Goal: Task Accomplishment & Management: Manage account settings

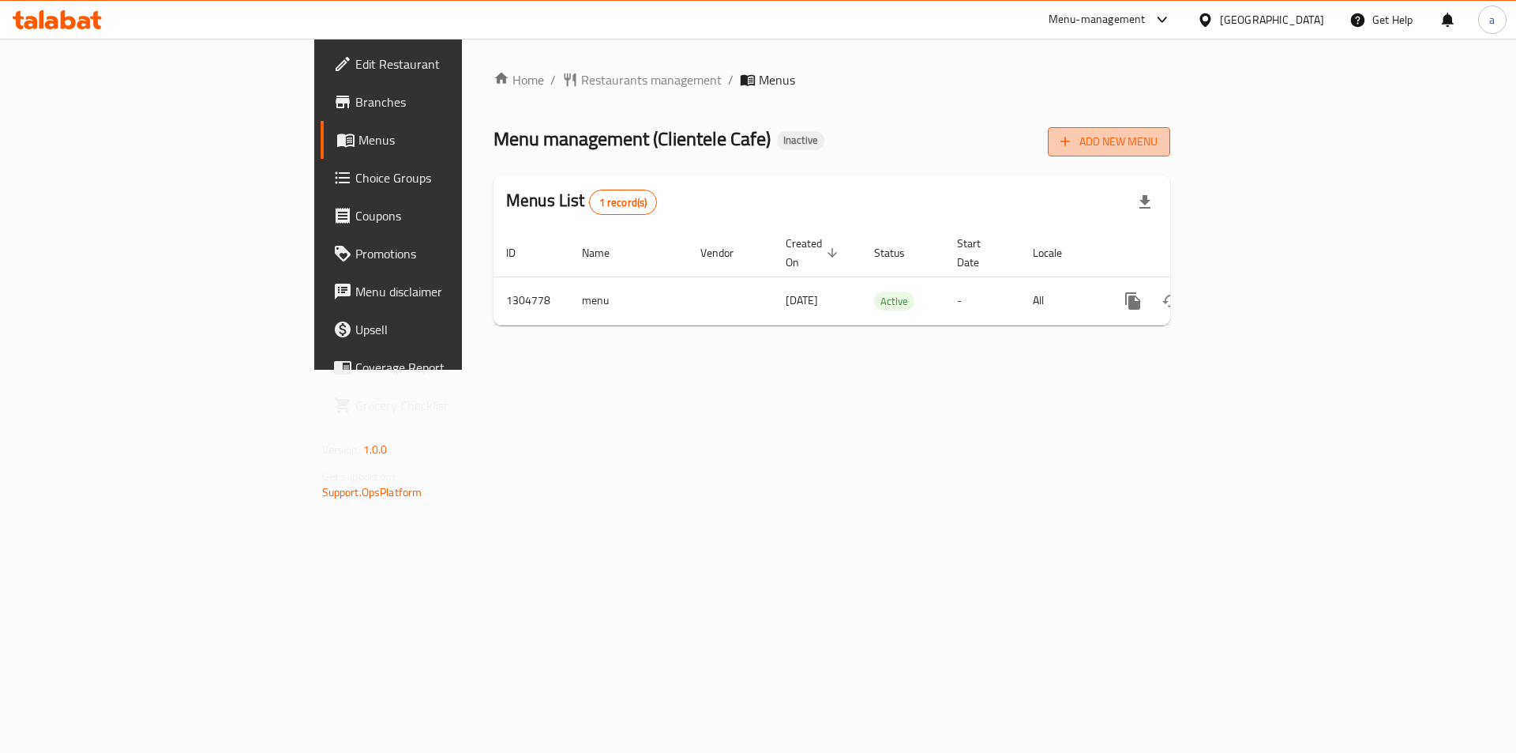
click at [1158, 143] on span "Add New Menu" at bounding box center [1109, 142] width 97 height 20
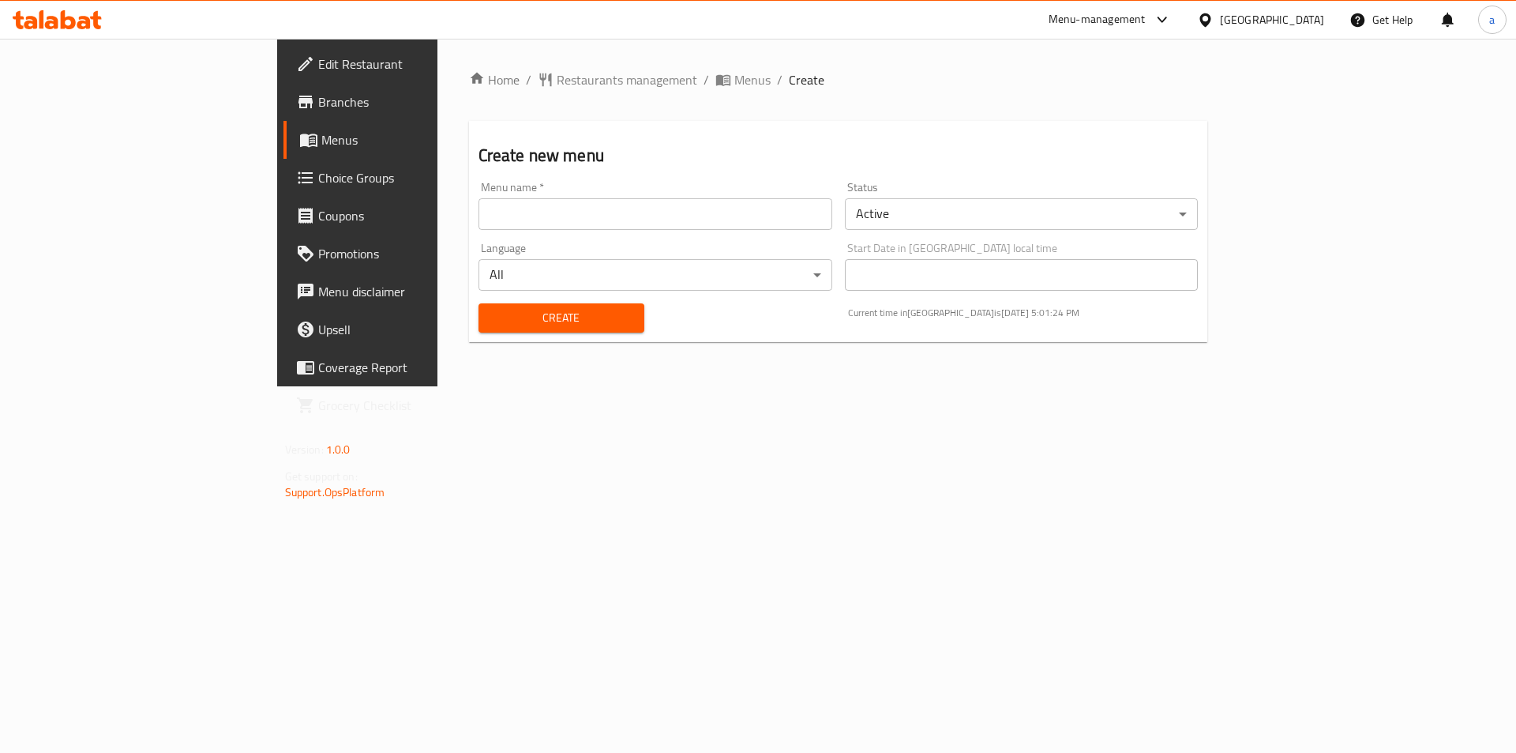
click at [496, 212] on input "text" at bounding box center [656, 214] width 354 height 32
type input "10-8 [PERSON_NAME]"
click at [491, 316] on span "Create" at bounding box center [561, 318] width 141 height 20
click at [321, 141] on span "Menus" at bounding box center [419, 139] width 197 height 19
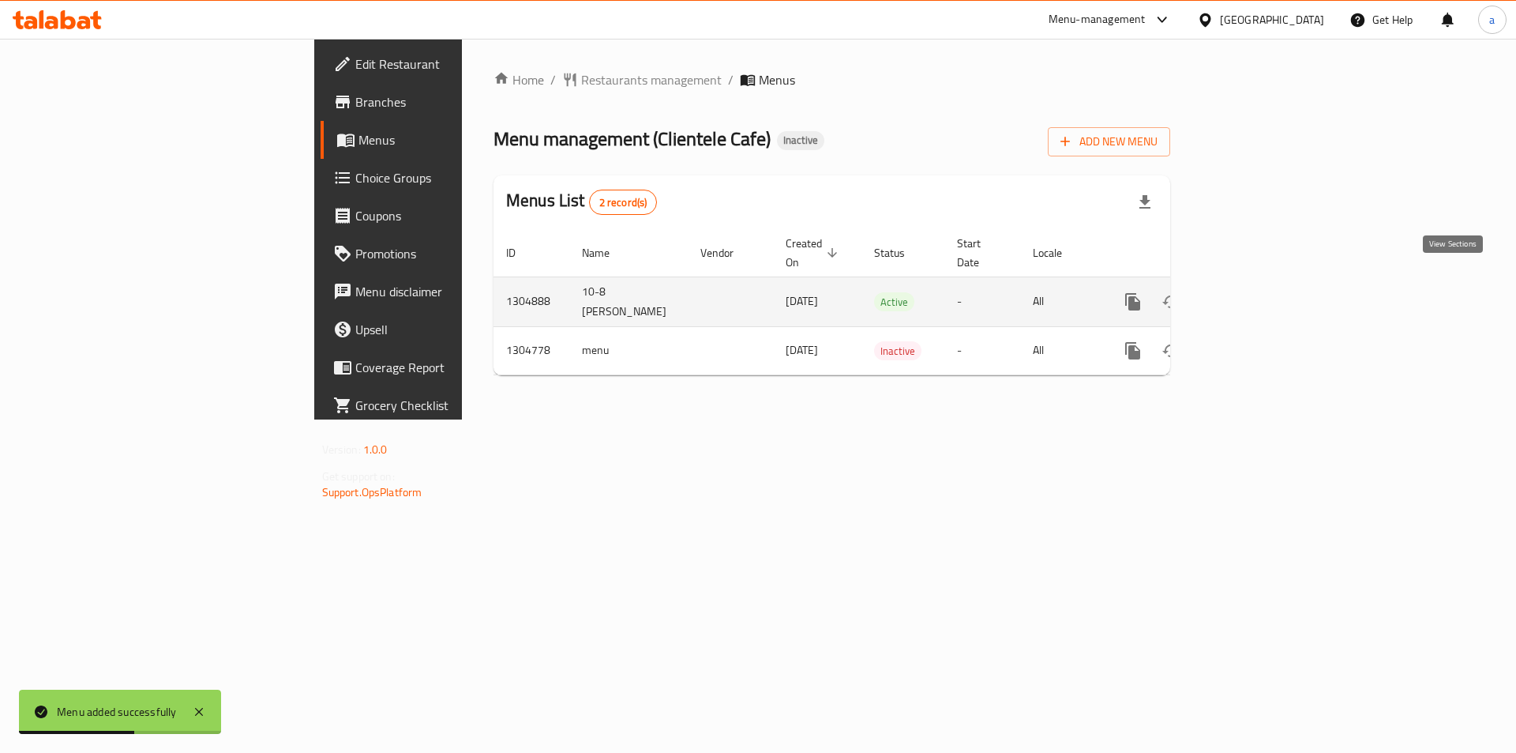
click at [1254, 295] on icon "enhanced table" at bounding box center [1247, 302] width 14 height 14
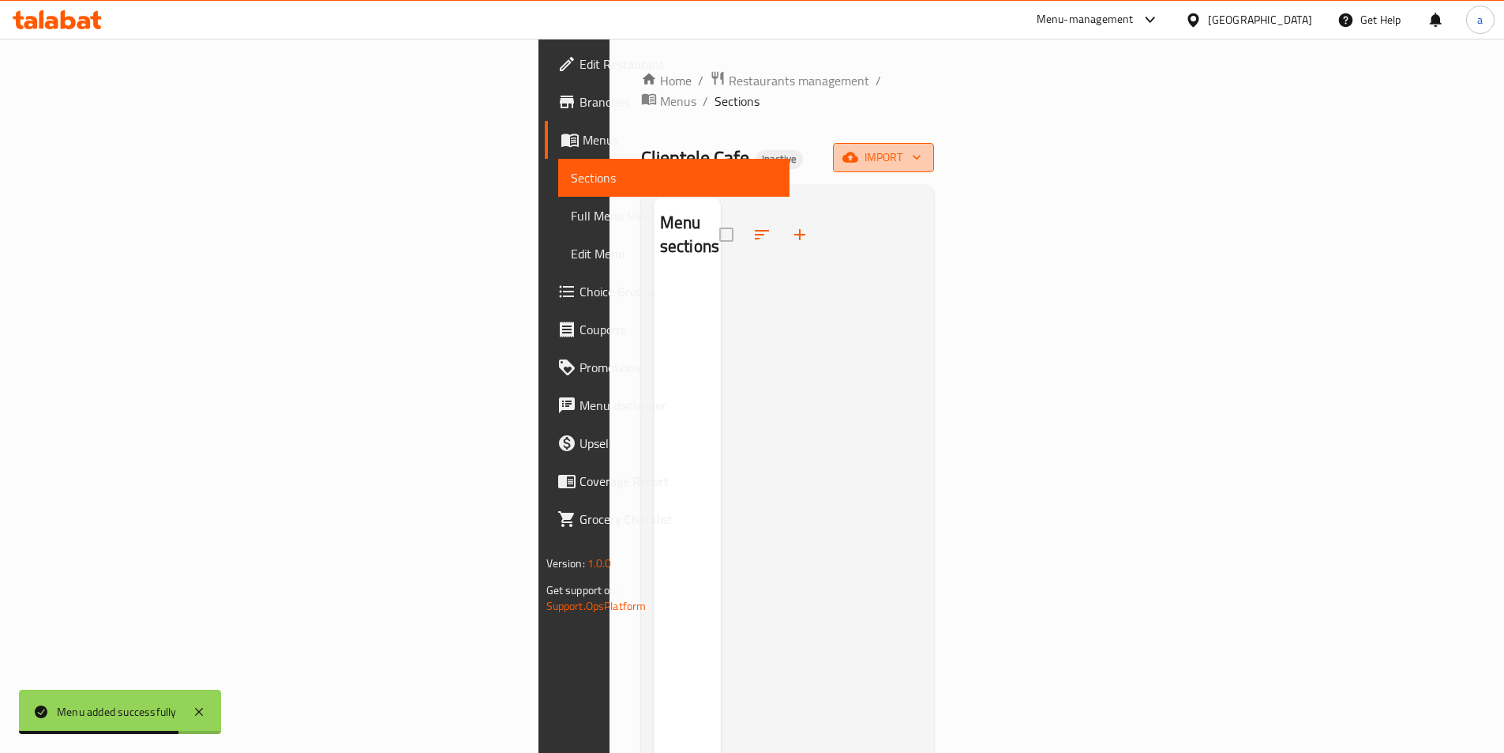
click at [922, 148] on span "import" at bounding box center [884, 158] width 76 height 20
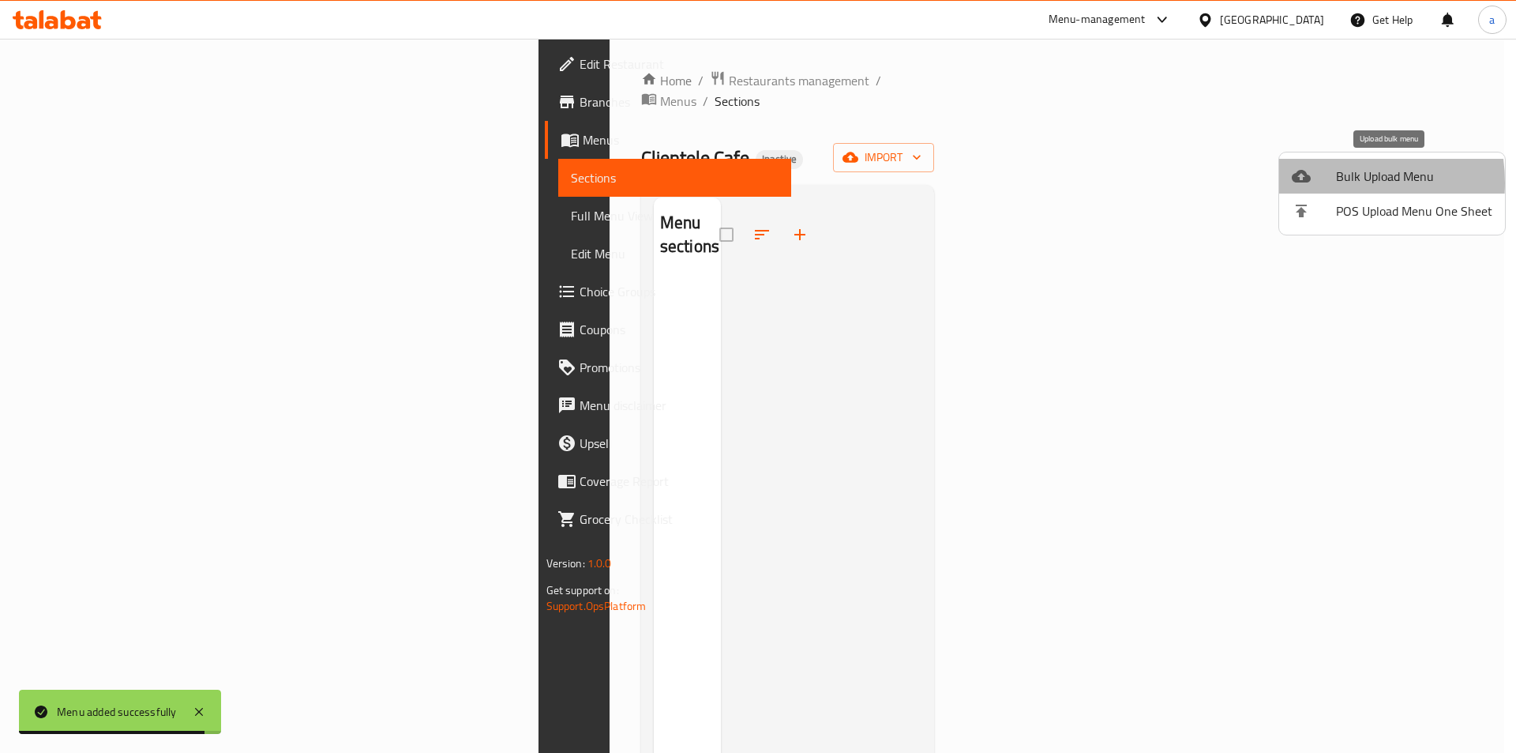
click at [1323, 182] on div at bounding box center [1314, 176] width 44 height 19
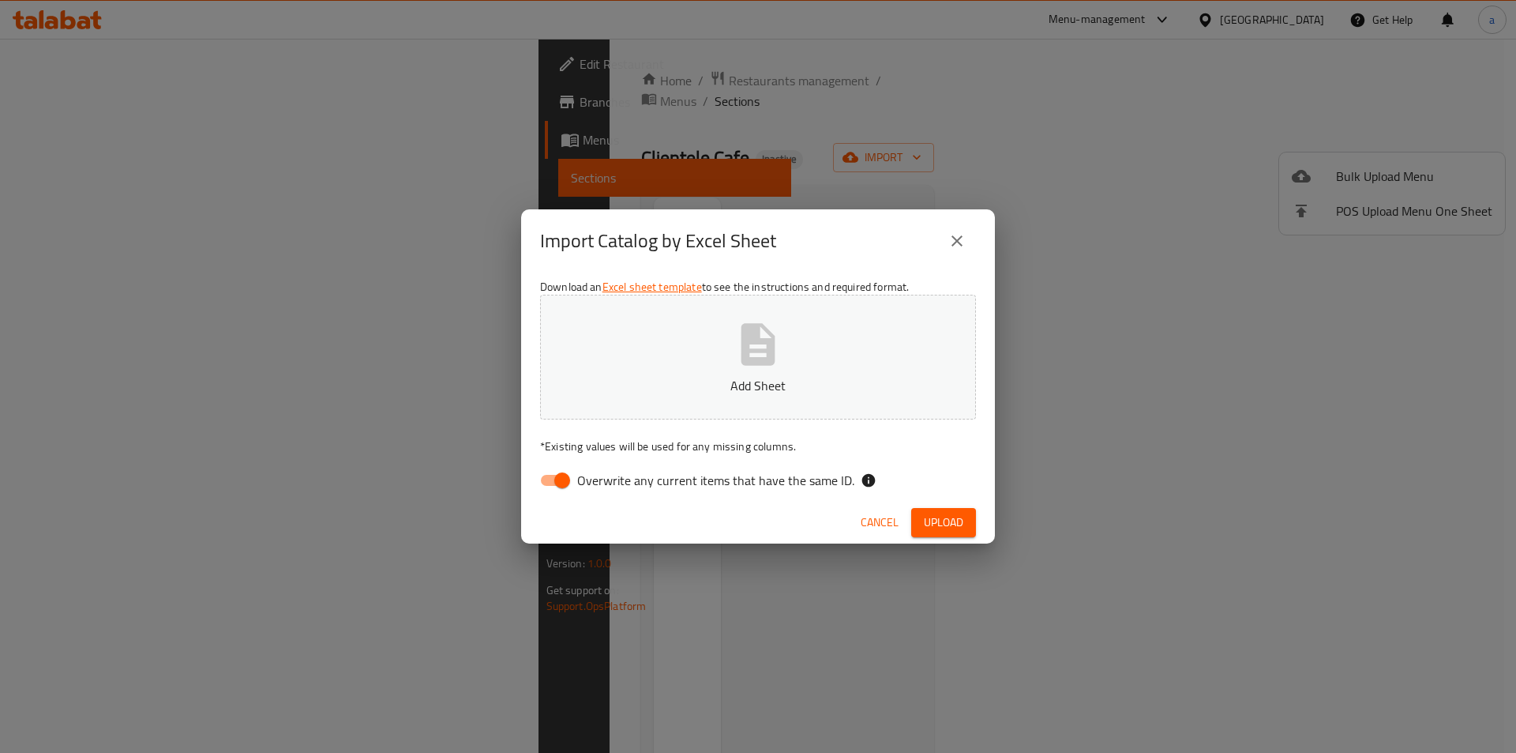
click at [693, 490] on span "Overwrite any current items that have the same ID." at bounding box center [715, 480] width 277 height 19
click at [607, 491] on input "Overwrite any current items that have the same ID." at bounding box center [562, 480] width 90 height 30
checkbox input "false"
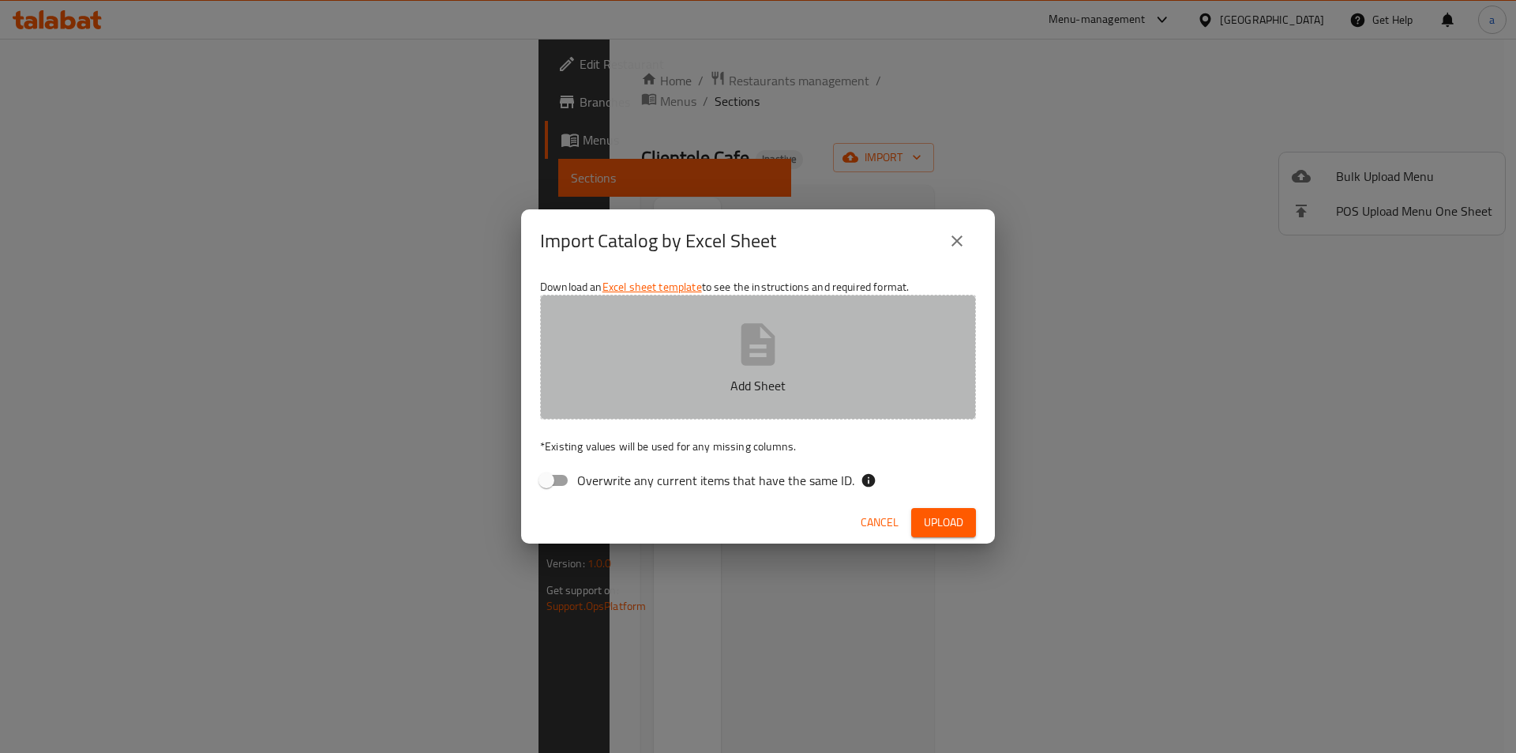
click at [744, 395] on p "Add Sheet" at bounding box center [758, 385] width 387 height 19
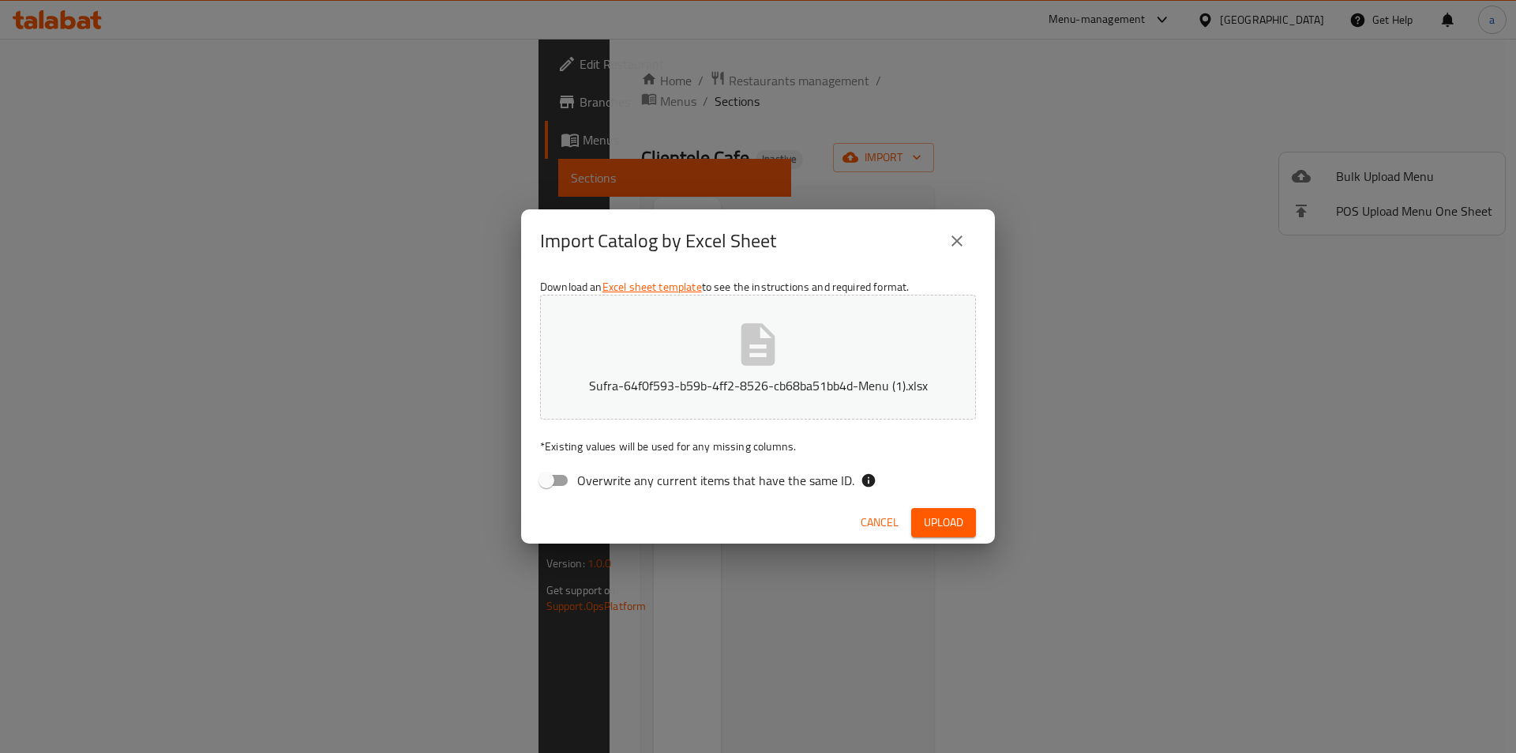
click at [935, 510] on button "Upload" at bounding box center [943, 522] width 65 height 29
click at [956, 532] on span "Upload" at bounding box center [943, 523] width 39 height 20
click at [871, 513] on span "Cancel" at bounding box center [880, 523] width 38 height 20
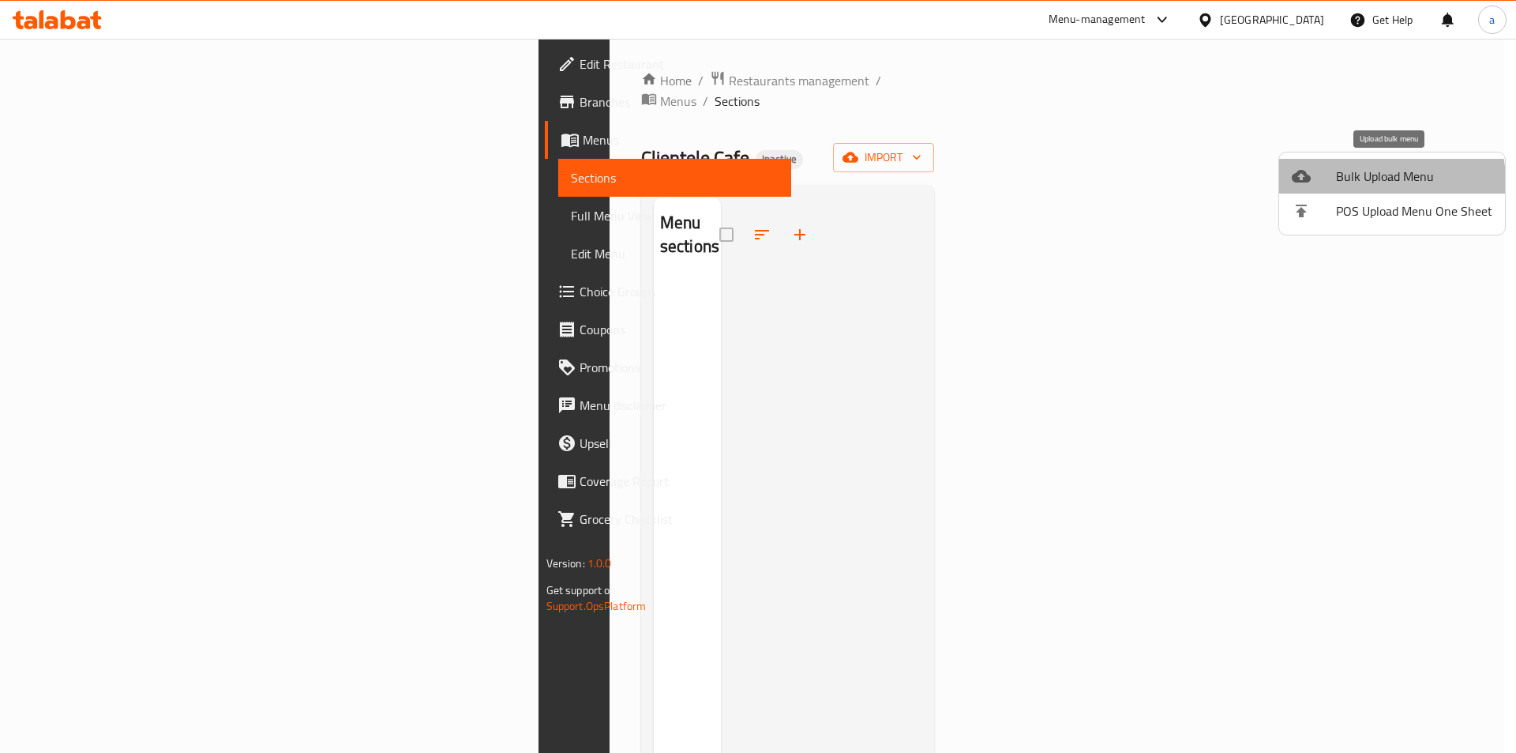
click at [1381, 180] on span "Bulk Upload Menu" at bounding box center [1414, 176] width 156 height 19
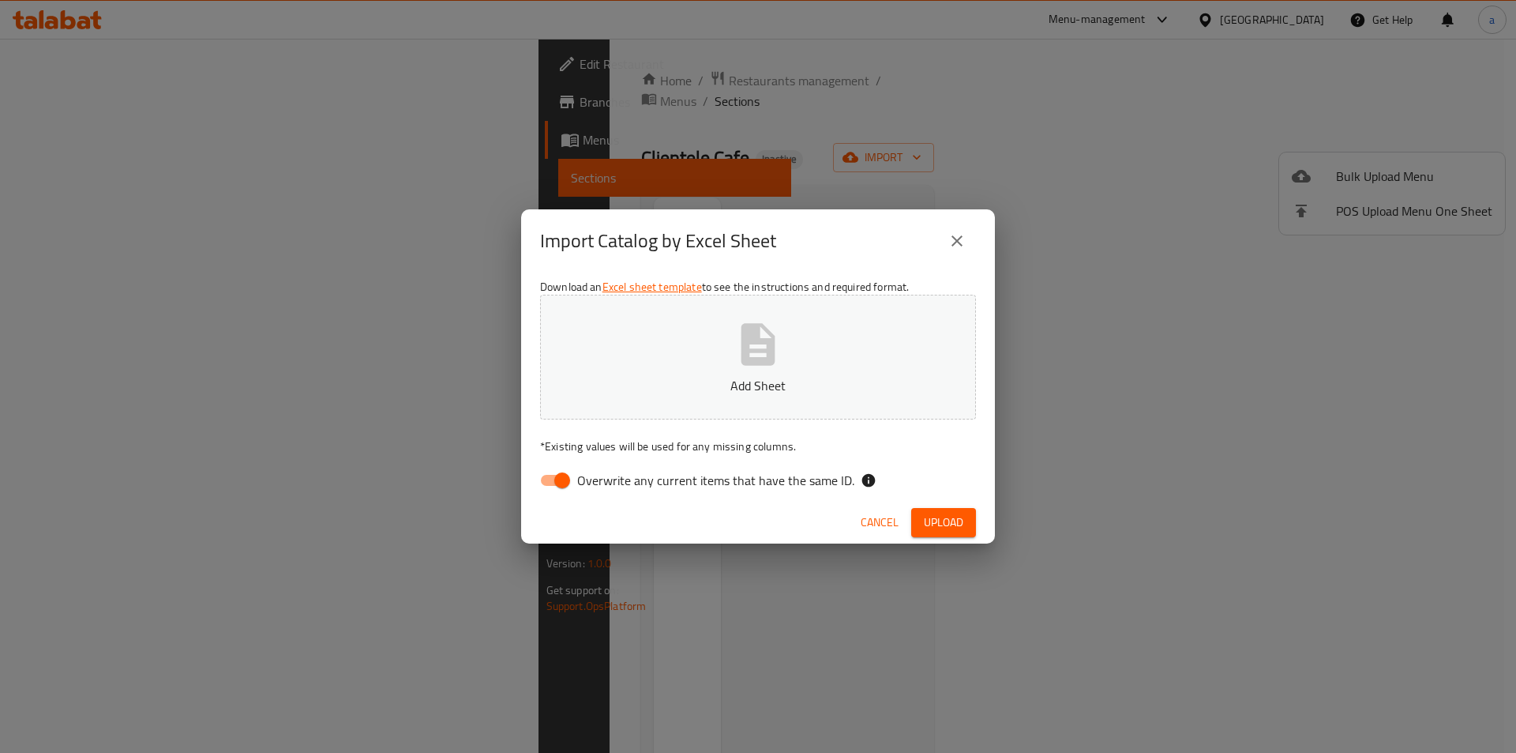
click at [719, 475] on span "Overwrite any current items that have the same ID." at bounding box center [715, 480] width 277 height 19
click at [607, 475] on input "Overwrite any current items that have the same ID." at bounding box center [562, 480] width 90 height 30
checkbox input "false"
click at [843, 321] on button "Add Sheet" at bounding box center [758, 357] width 436 height 125
click at [922, 520] on button "Upload" at bounding box center [943, 522] width 65 height 29
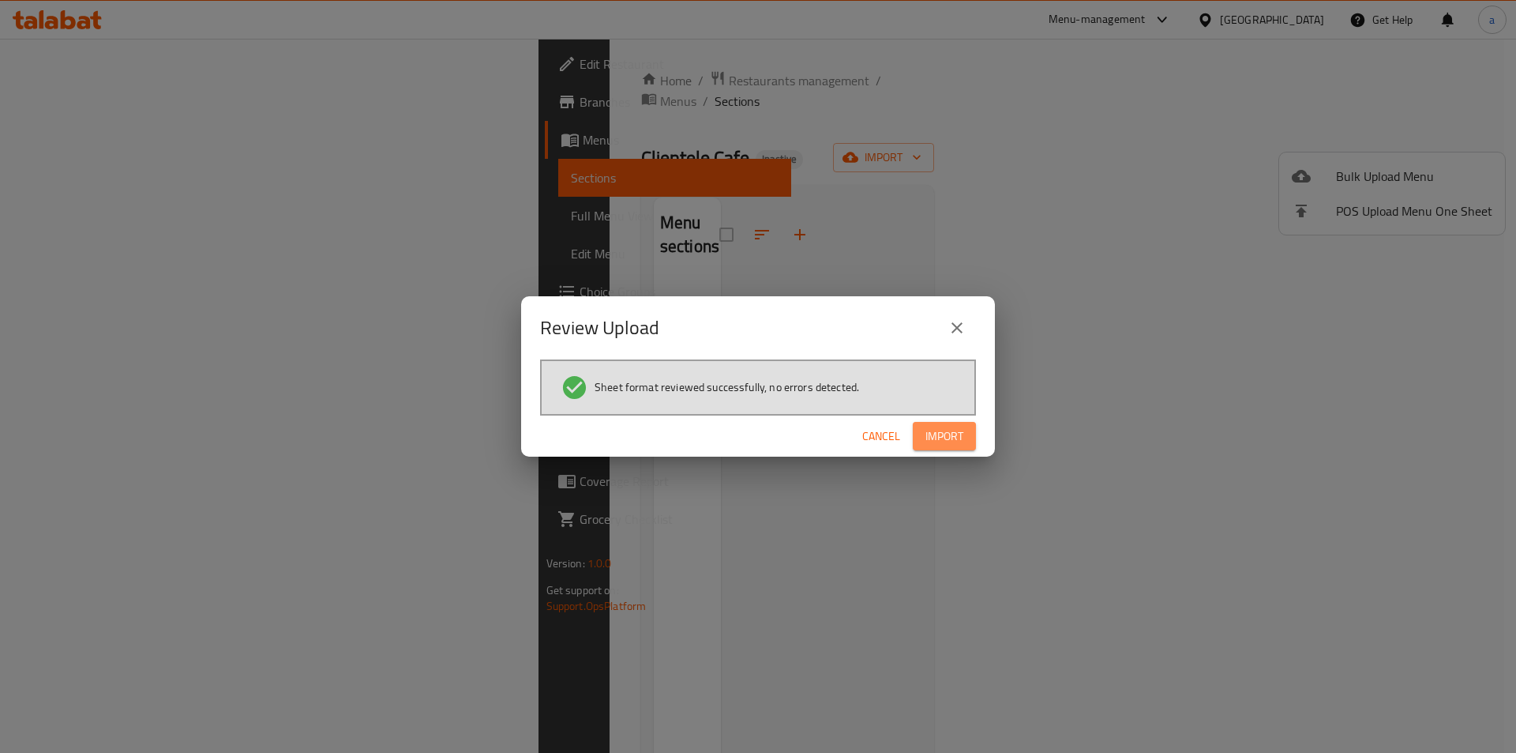
click at [969, 434] on button "Import" at bounding box center [944, 436] width 63 height 29
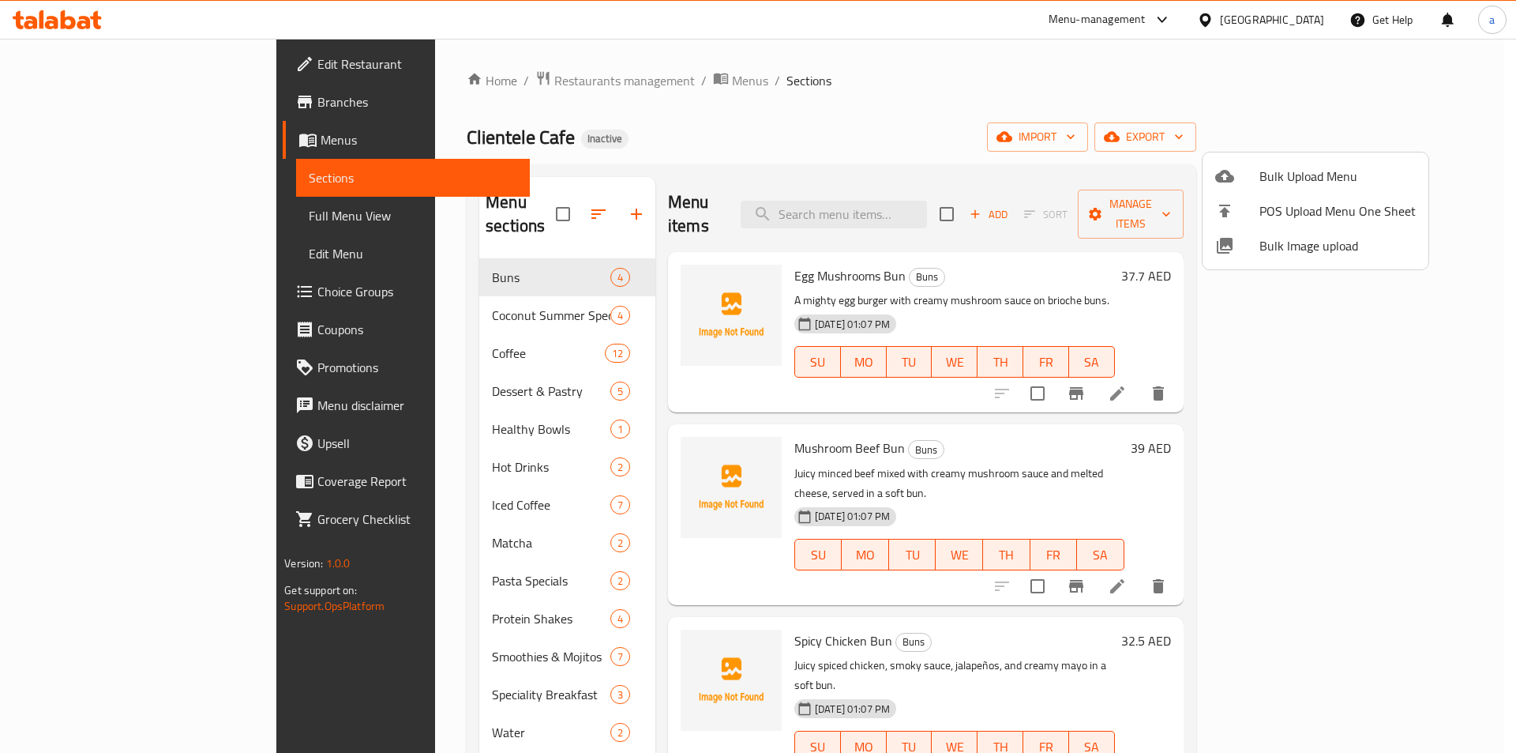
click at [54, 216] on div at bounding box center [758, 376] width 1516 height 753
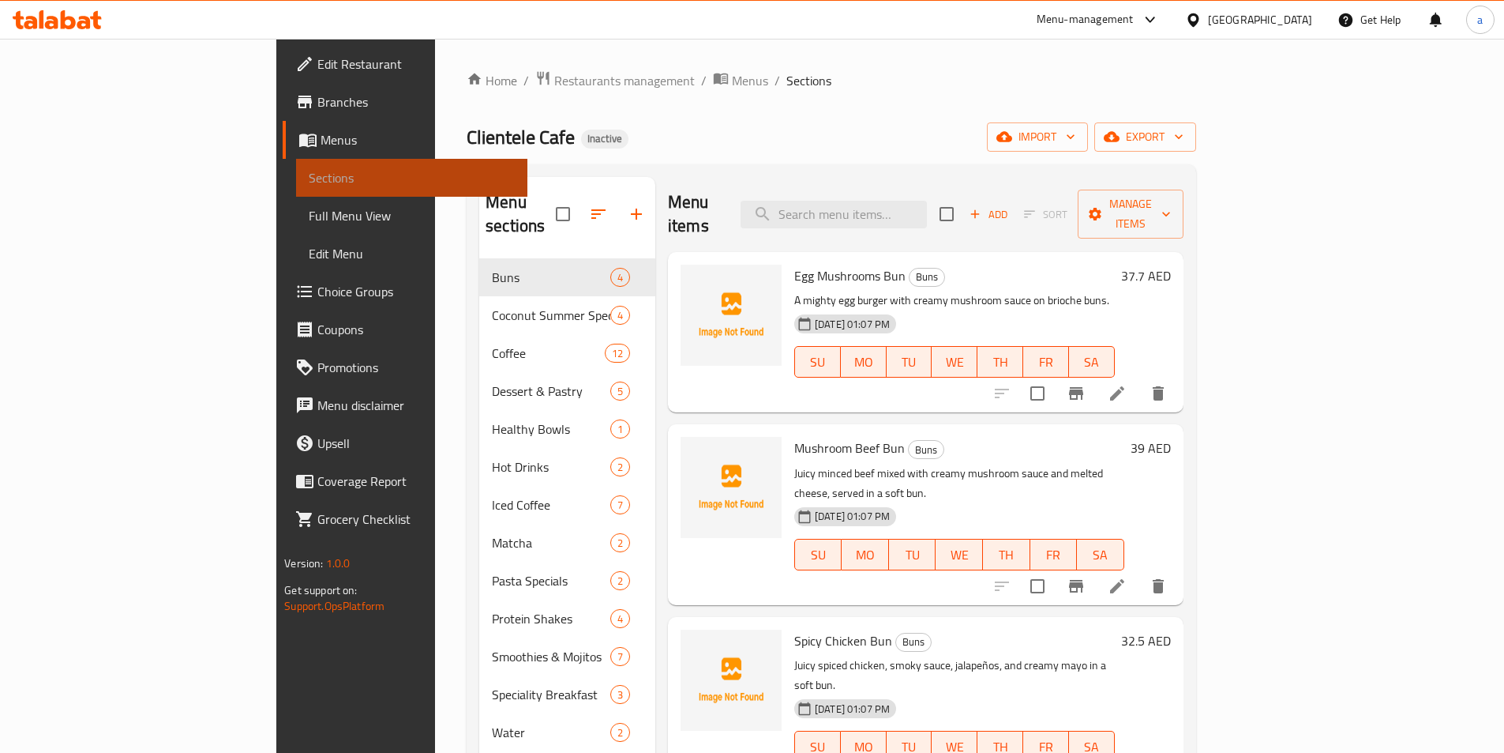
click at [309, 175] on span "Sections" at bounding box center [412, 177] width 206 height 19
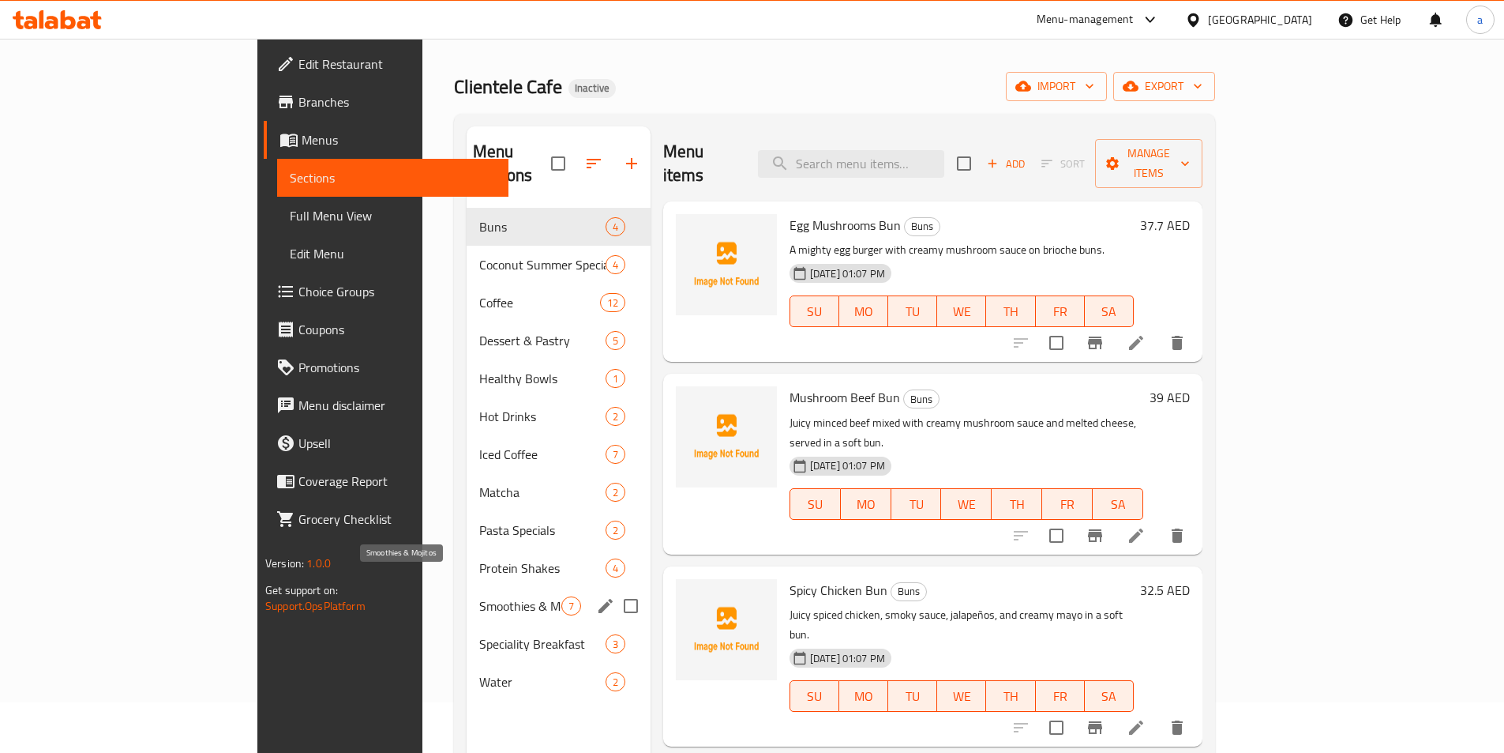
scroll to position [158, 0]
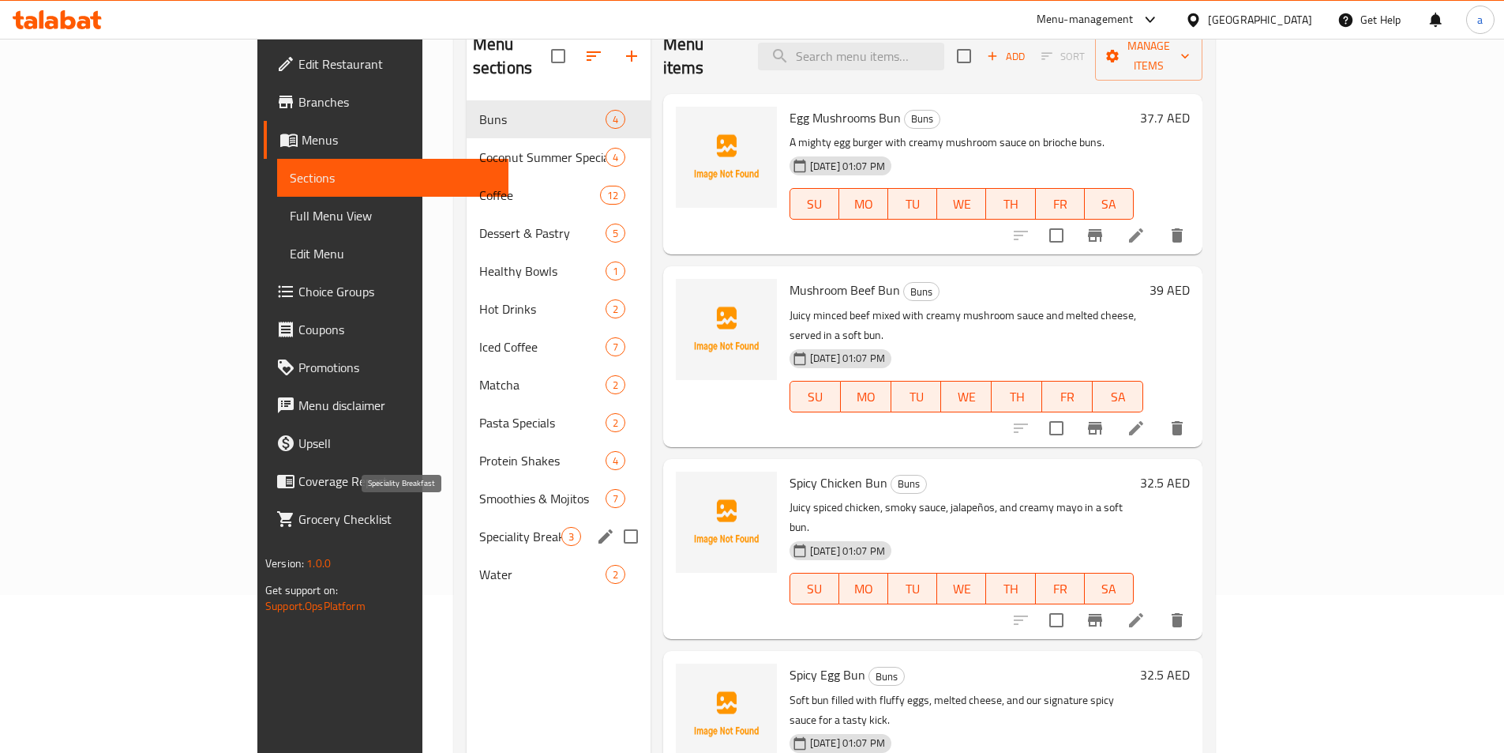
click at [479, 527] on span "Speciality Breakfast" at bounding box center [520, 536] width 82 height 19
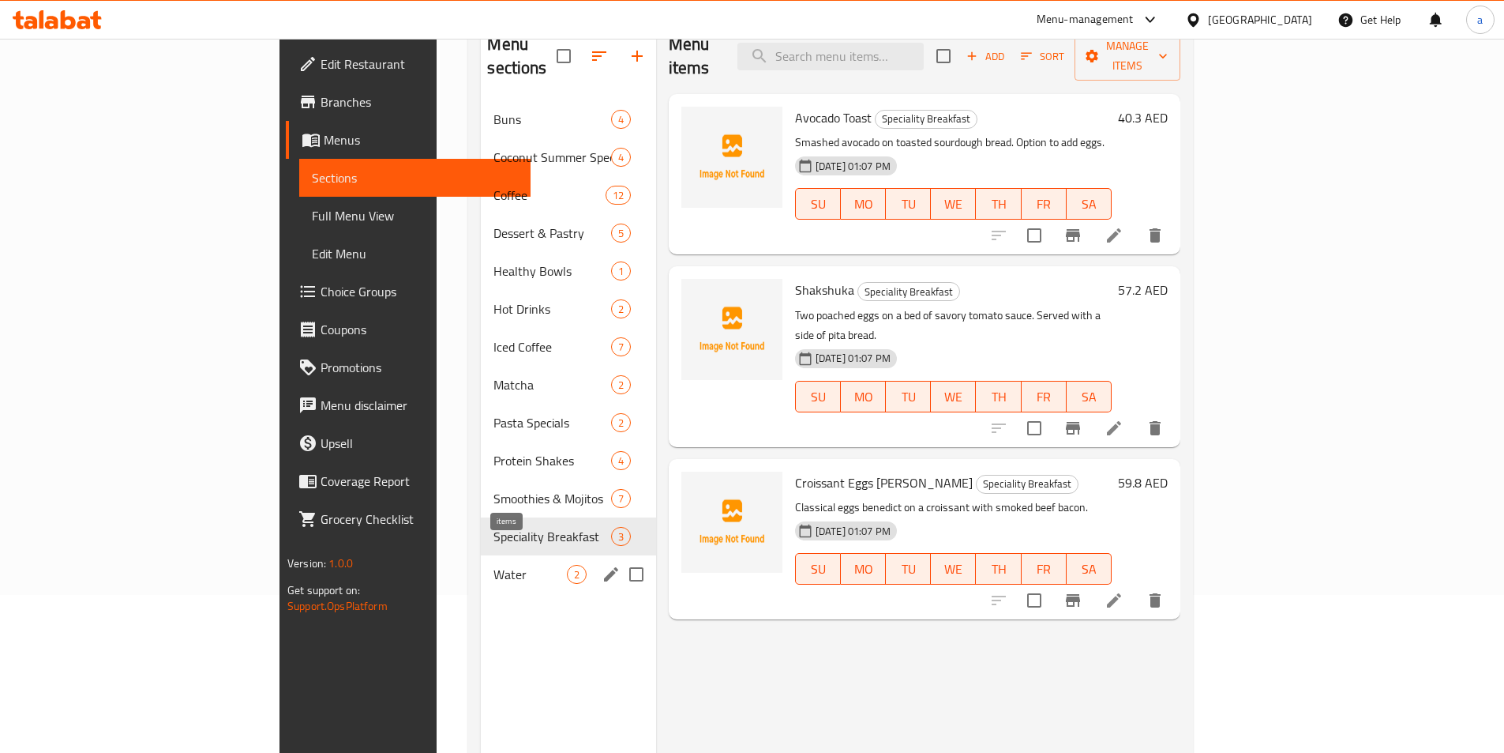
click at [568, 567] on span "2" at bounding box center [577, 574] width 18 height 15
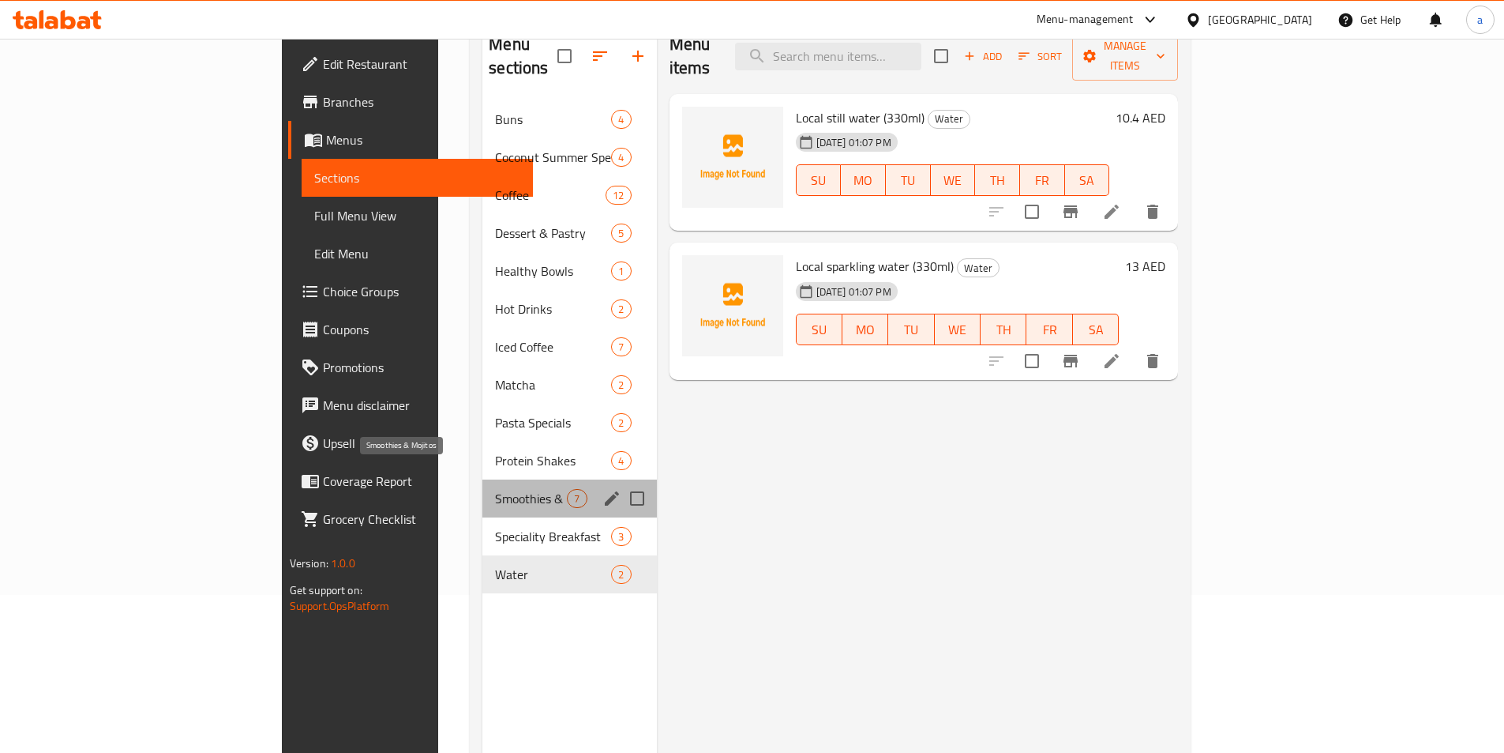
click at [495, 489] on span "Smoothies & Mojitos" at bounding box center [531, 498] width 72 height 19
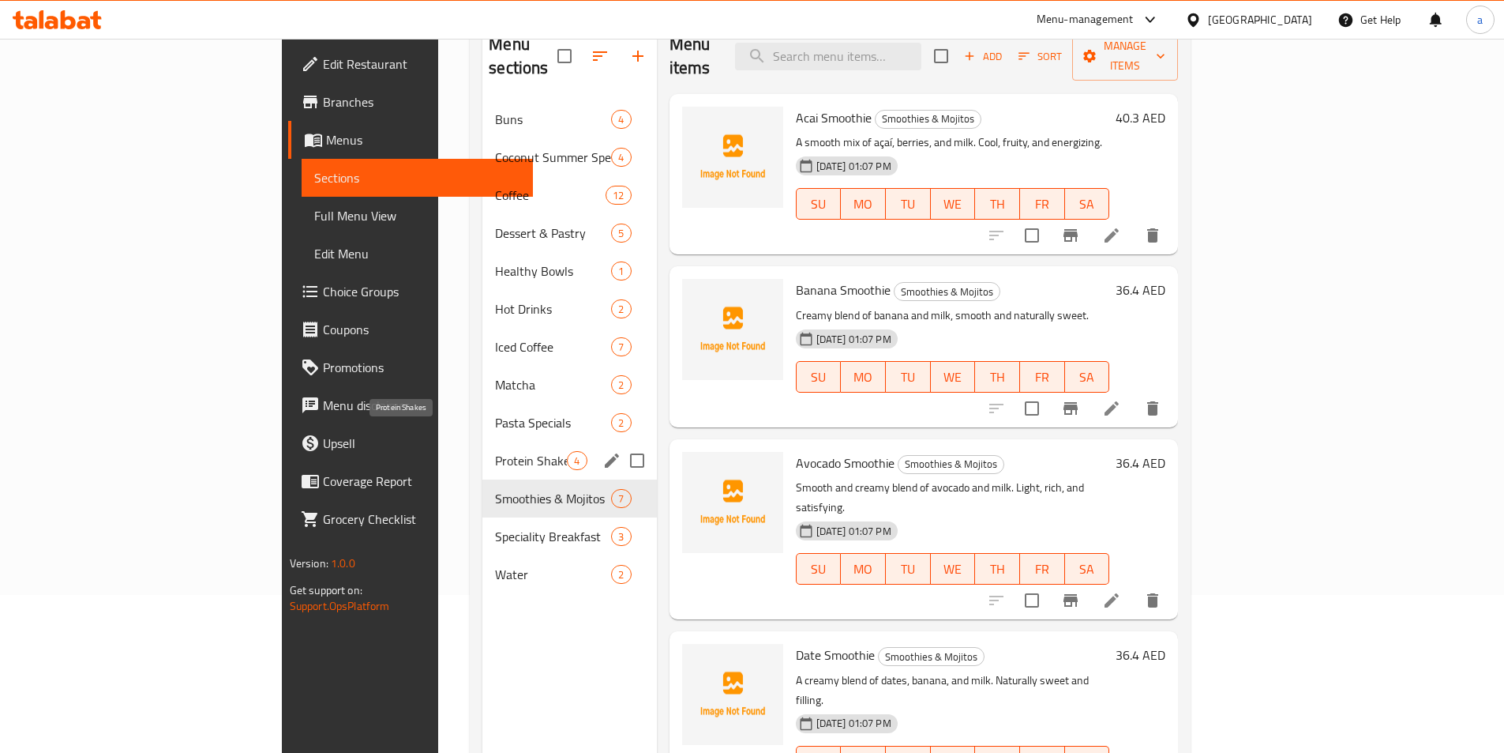
click at [495, 451] on span "Protein Shakes" at bounding box center [531, 460] width 72 height 19
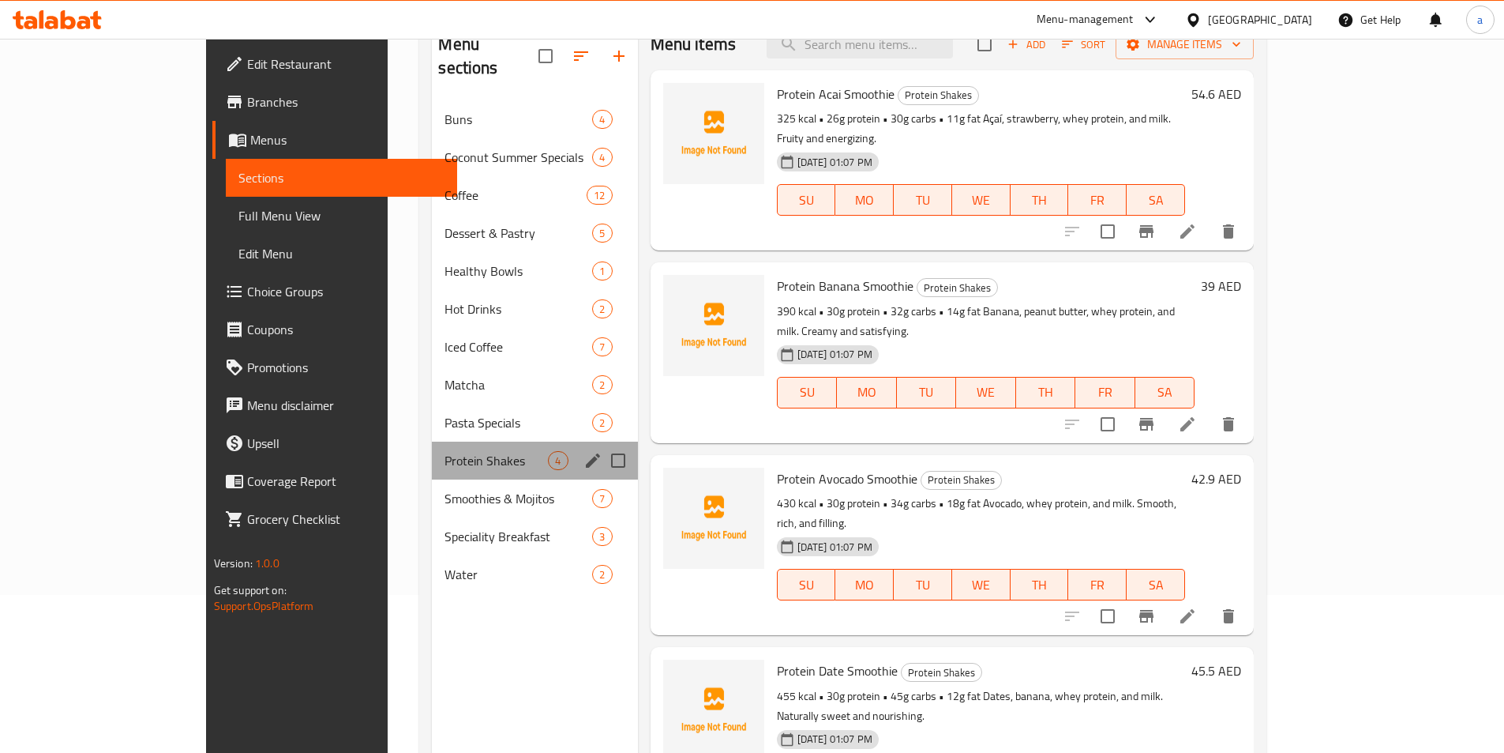
click at [470, 441] on div "Protein Shakes 4" at bounding box center [534, 460] width 205 height 38
drag, startPoint x: 459, startPoint y: 342, endPoint x: 441, endPoint y: 314, distance: 33.7
click at [456, 338] on div "Buns 4 Coconut Summer Specials 4 Coffee 12 Dessert & Pastry 5 Healthy Bowls 1 H…" at bounding box center [534, 346] width 205 height 493
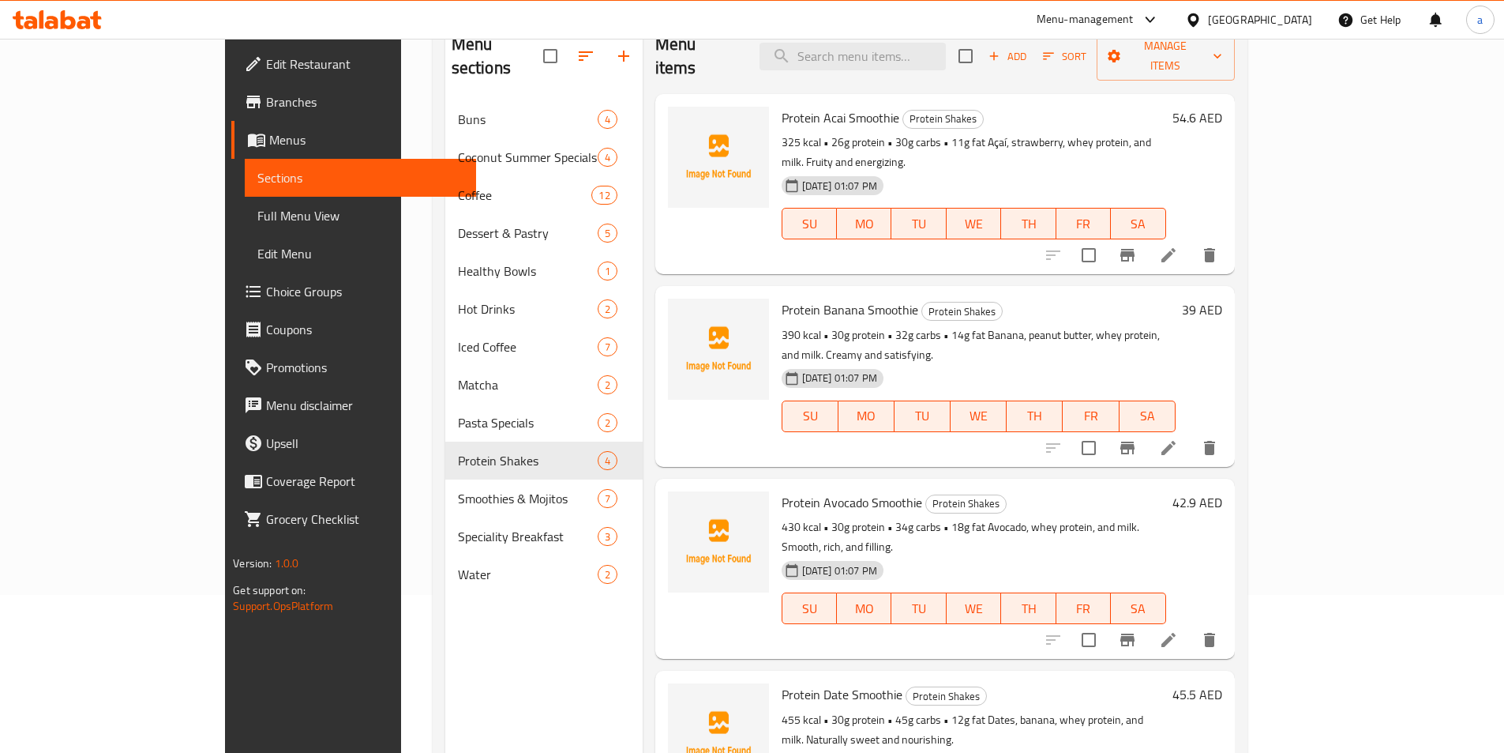
click at [257, 206] on span "Full Menu View" at bounding box center [360, 215] width 206 height 19
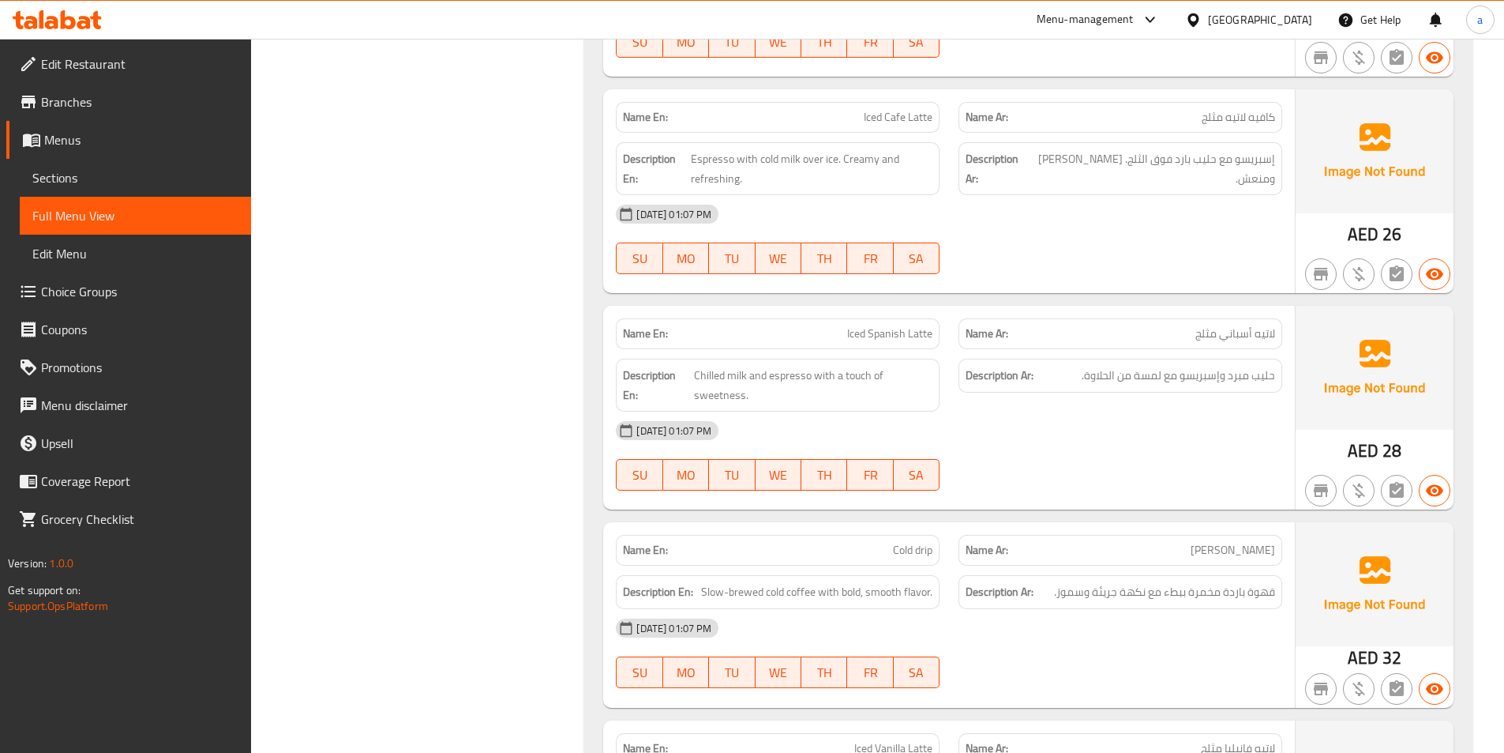
scroll to position [7450, 0]
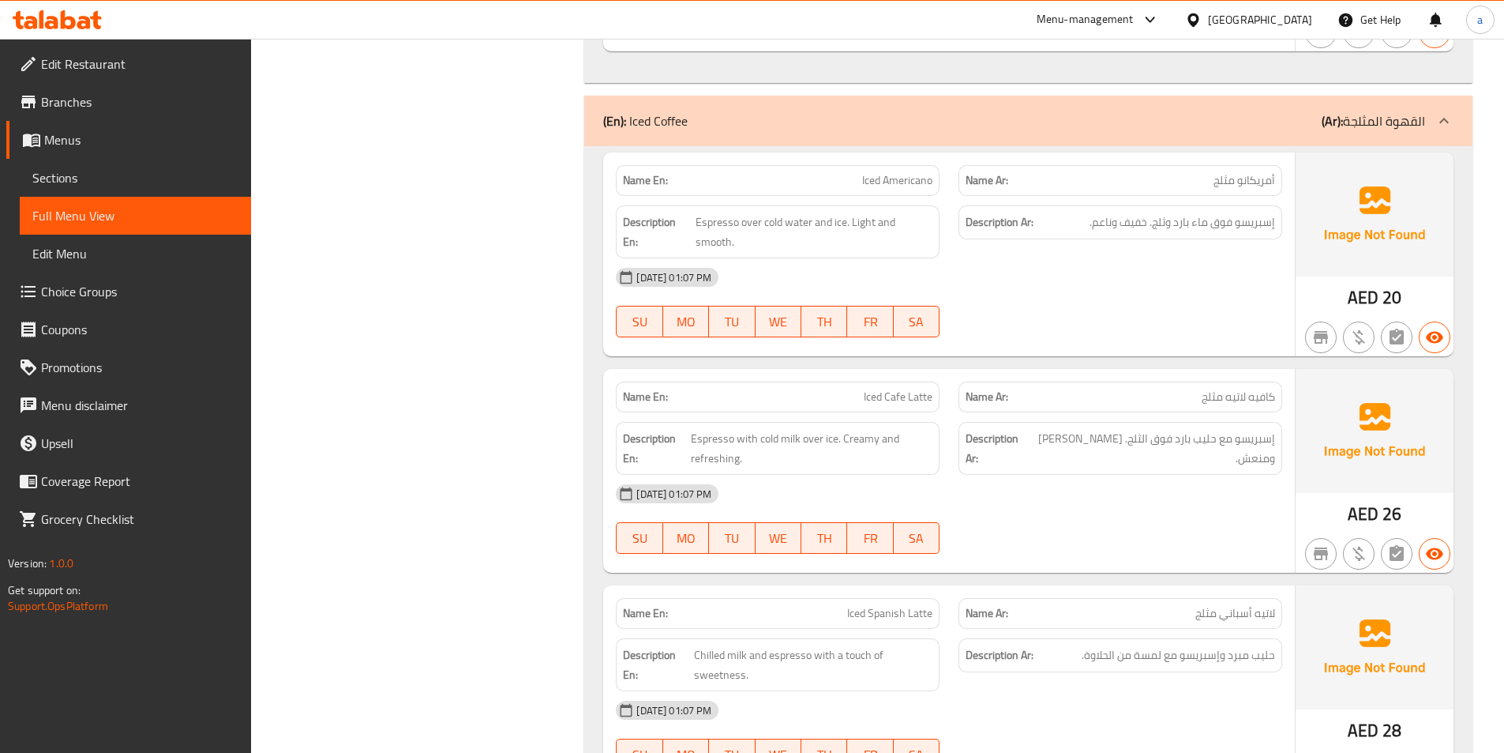
scroll to position [6423, 0]
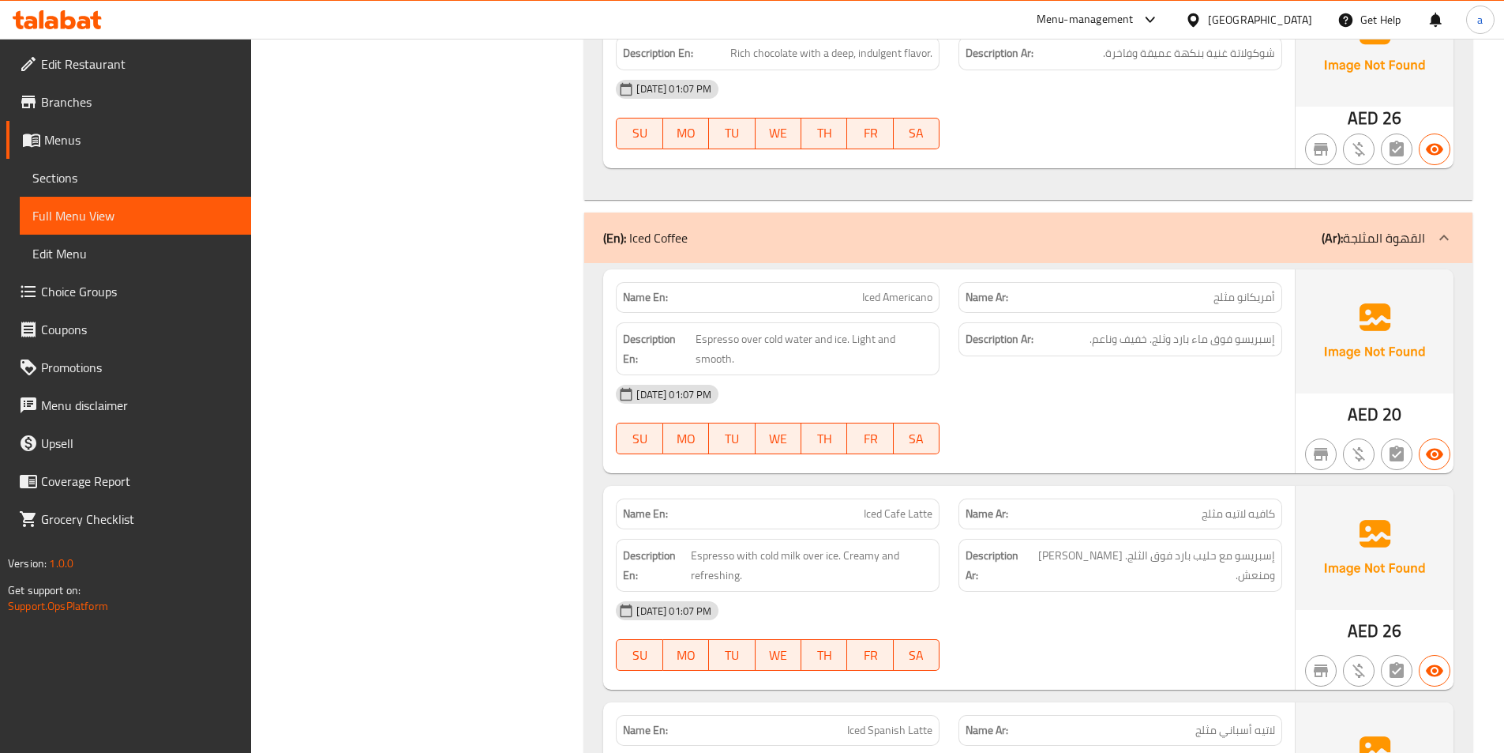
click at [156, 205] on link "Full Menu View" at bounding box center [135, 216] width 231 height 38
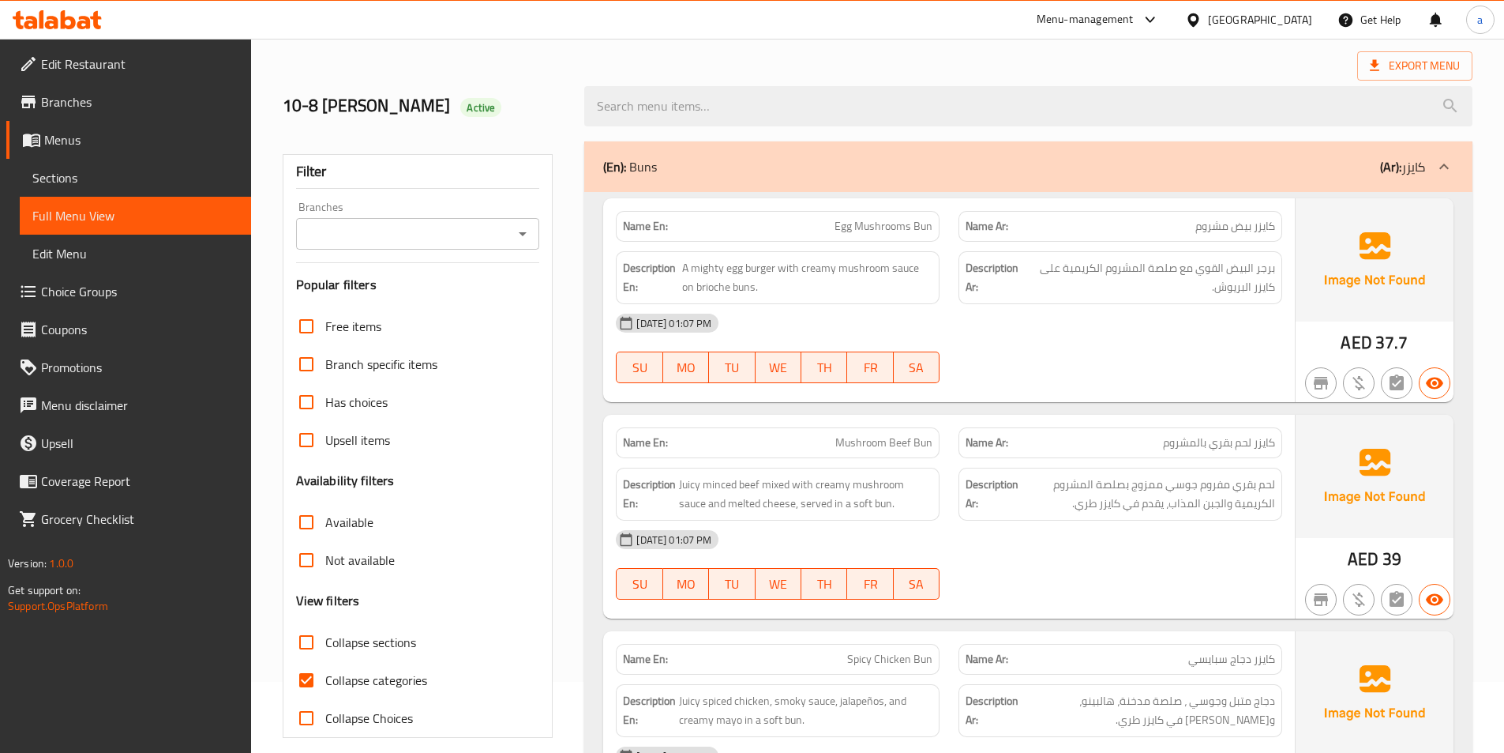
scroll to position [158, 0]
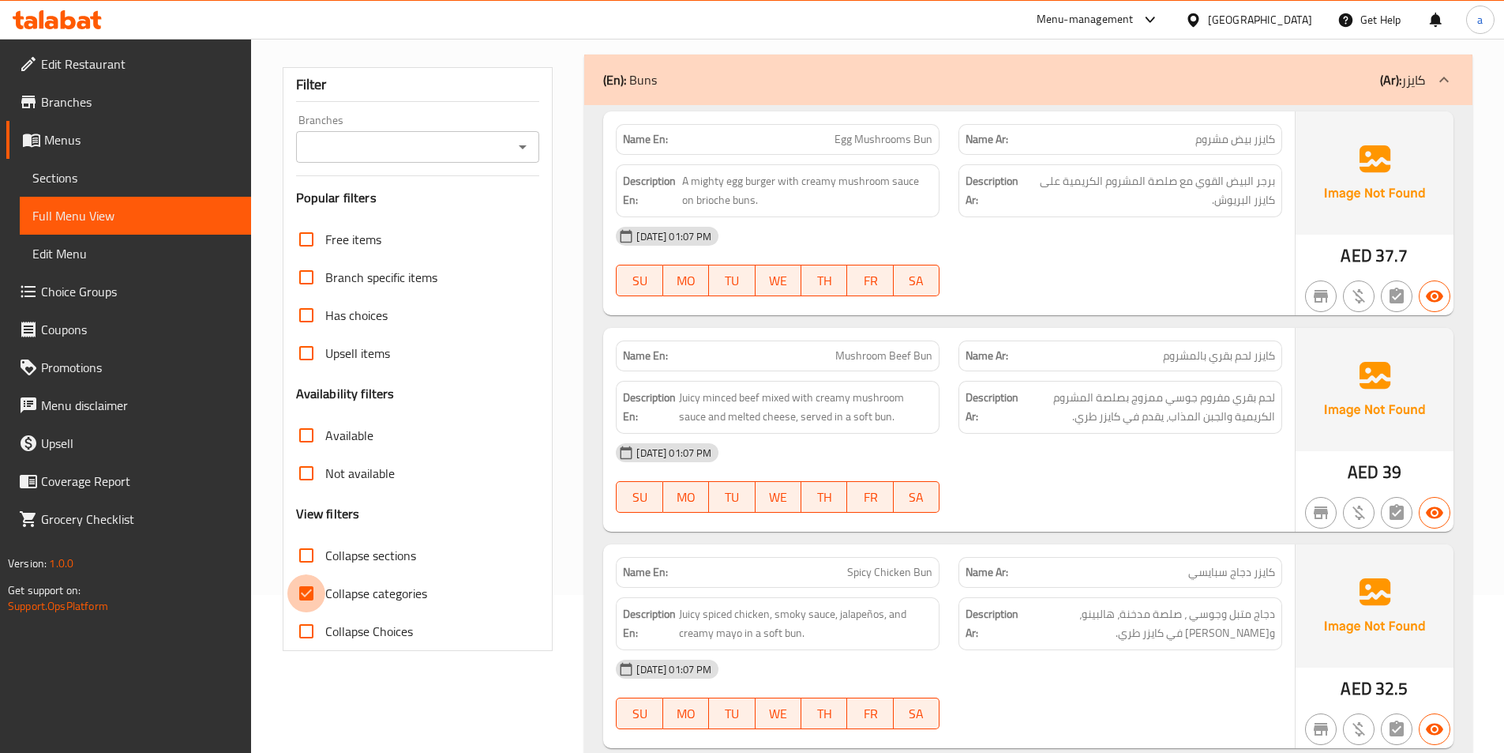
click at [312, 595] on input "Collapse categories" at bounding box center [306, 593] width 38 height 38
checkbox input "false"
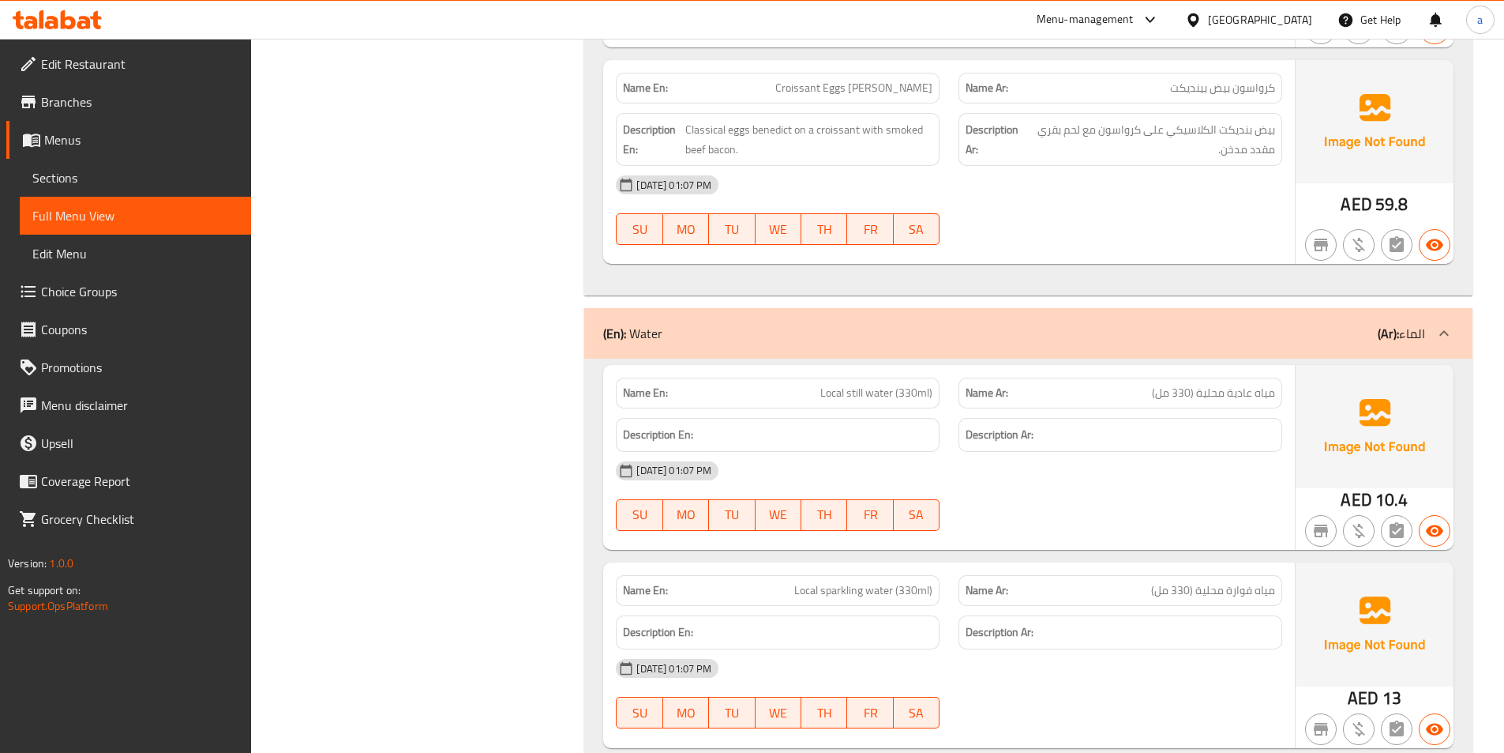
scroll to position [12348, 0]
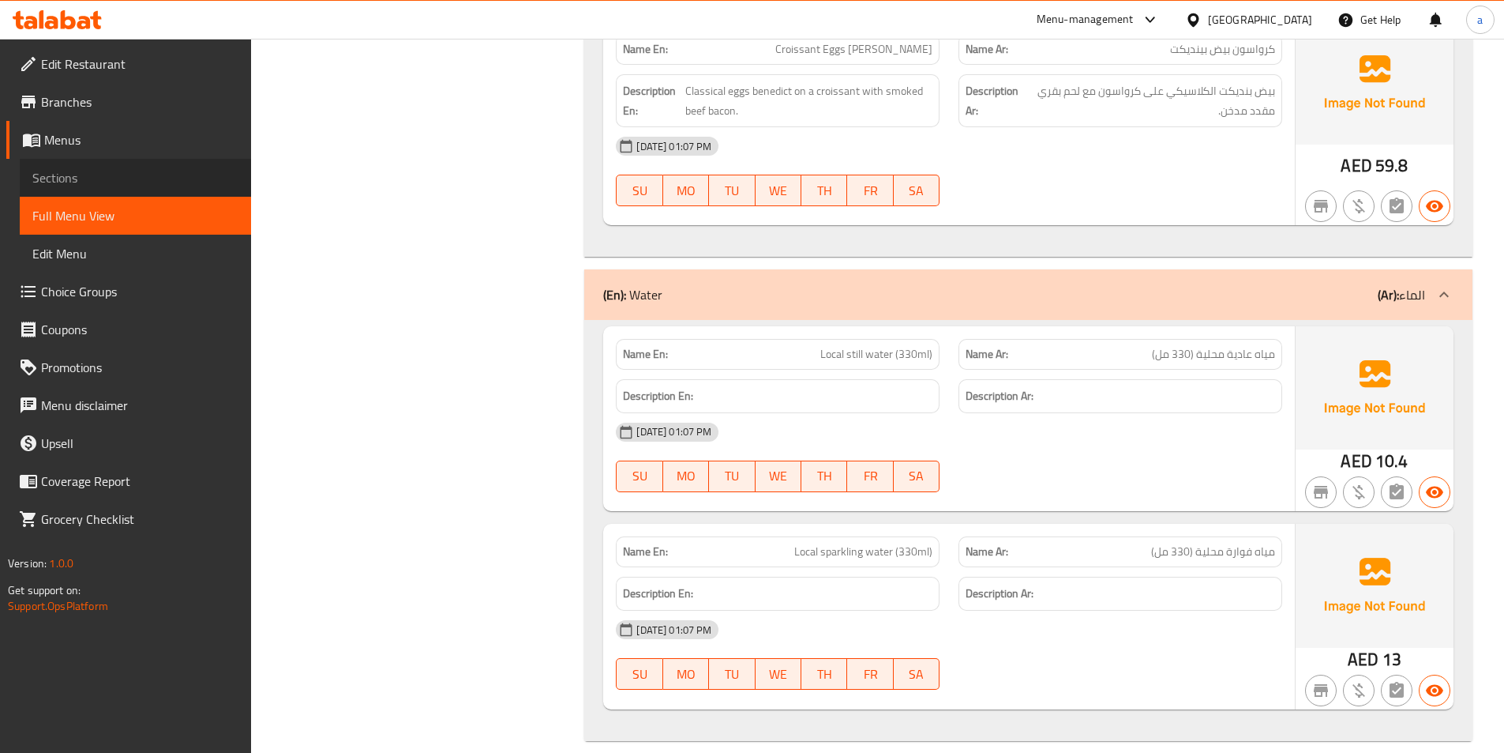
click at [96, 184] on span "Sections" at bounding box center [135, 177] width 206 height 19
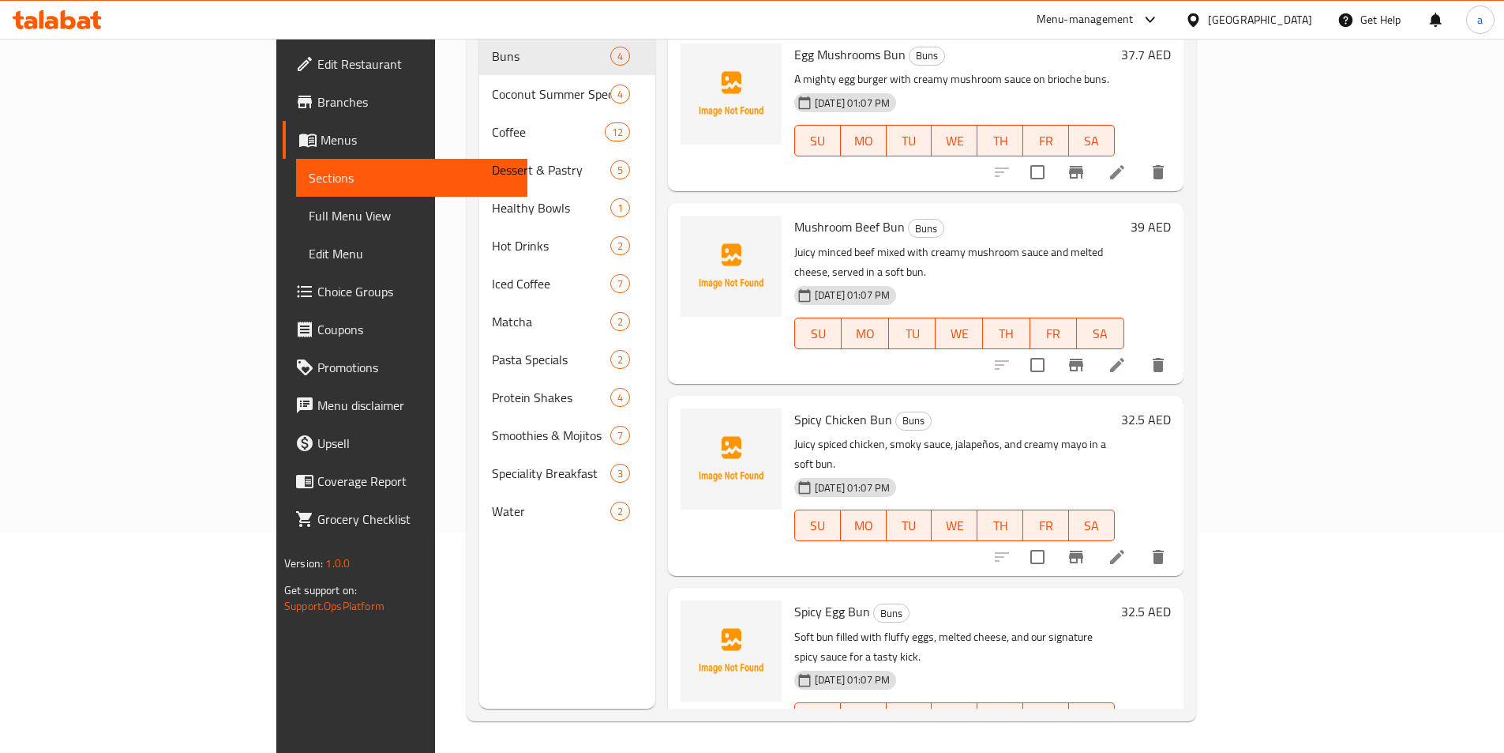
scroll to position [221, 0]
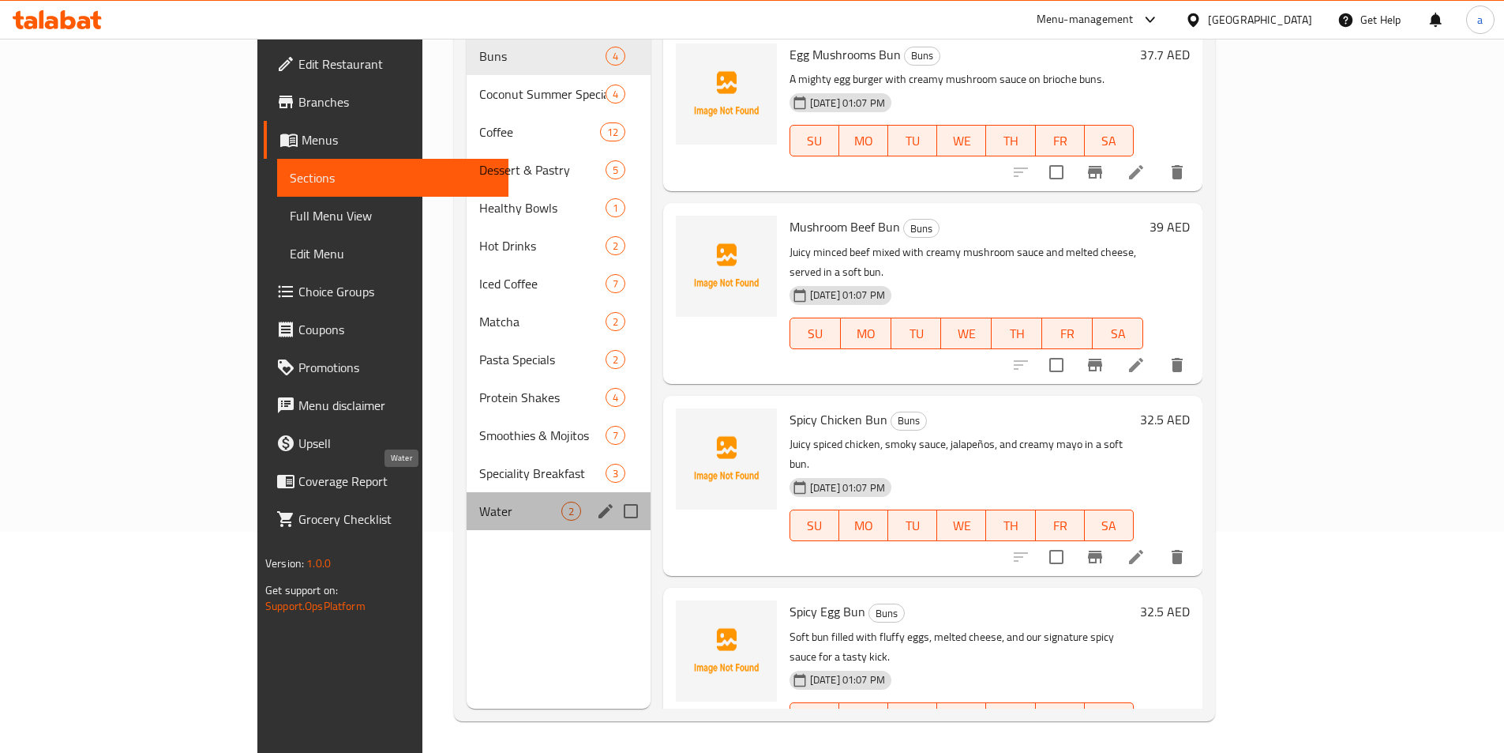
click at [479, 501] on span "Water" at bounding box center [520, 510] width 82 height 19
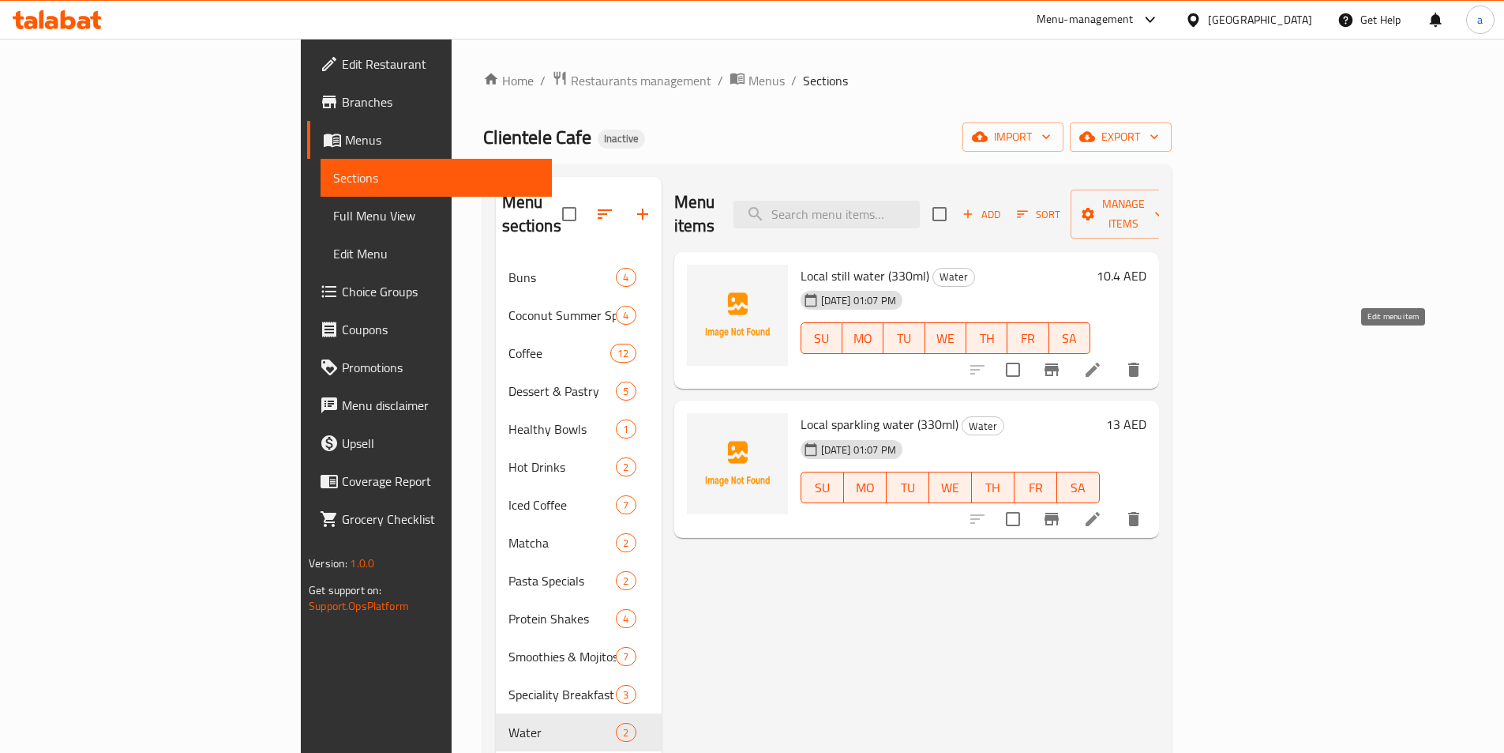
click at [1100, 363] on icon at bounding box center [1093, 370] width 14 height 14
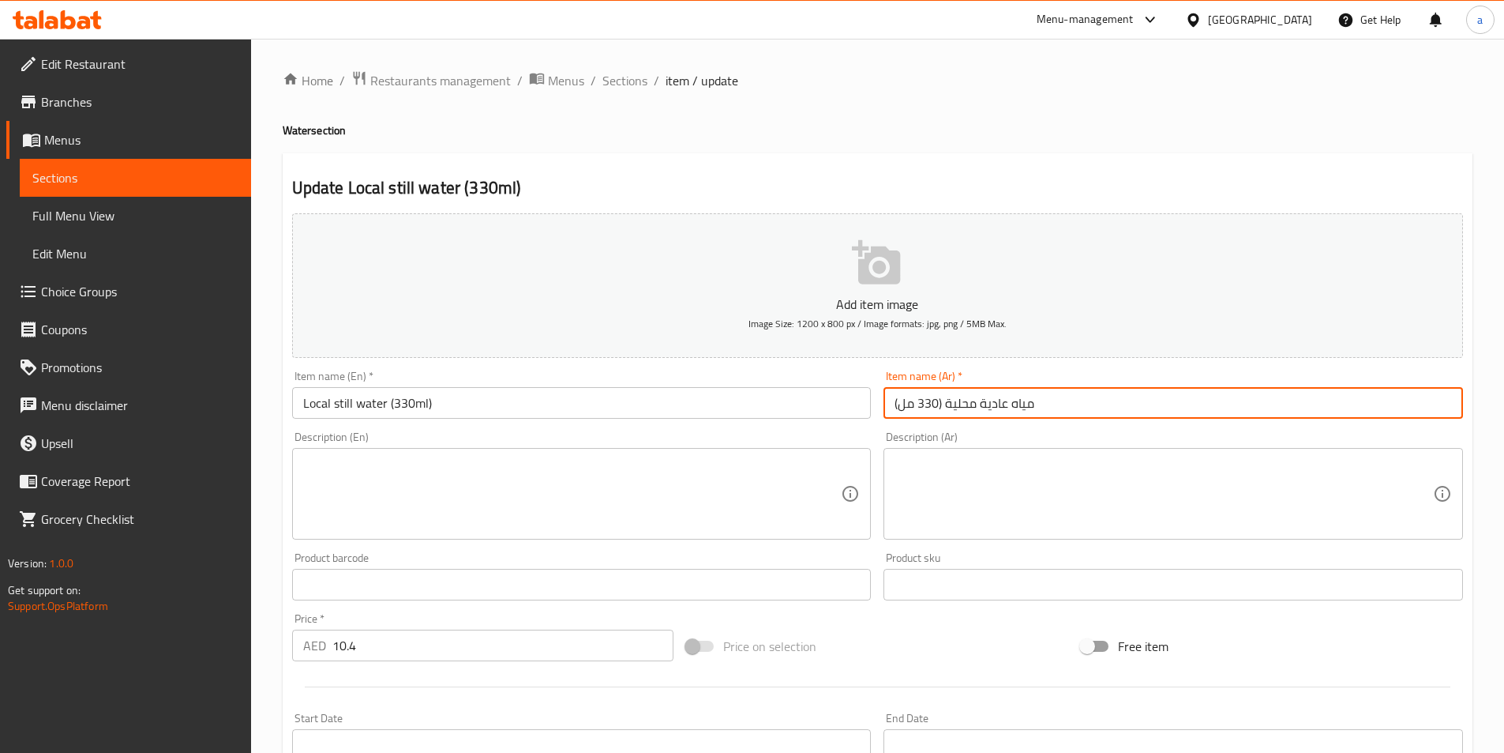
drag, startPoint x: 979, startPoint y: 401, endPoint x: 1005, endPoint y: 401, distance: 26.1
click at [1005, 401] on input "مياه عادية محلية (330 مل)" at bounding box center [1174, 403] width 580 height 32
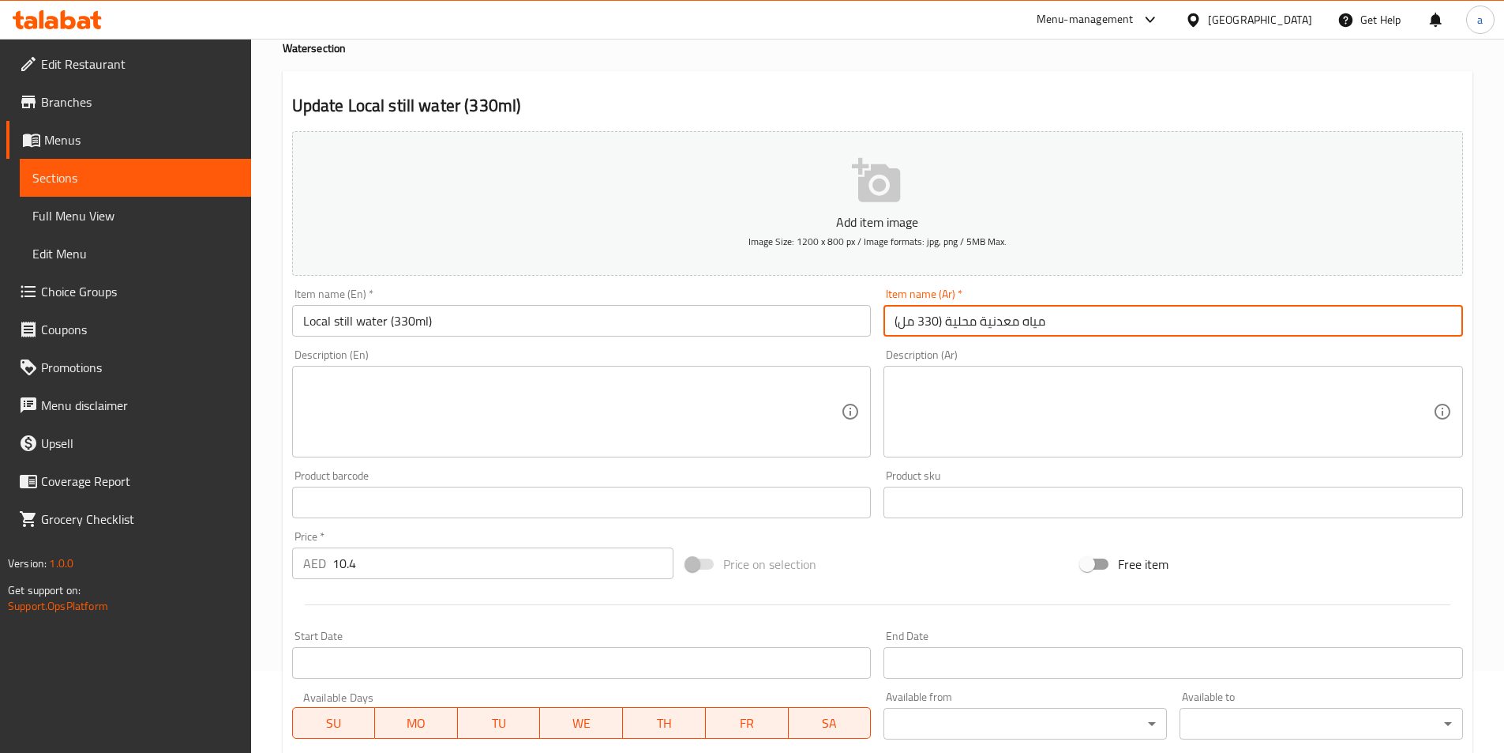
scroll to position [363, 0]
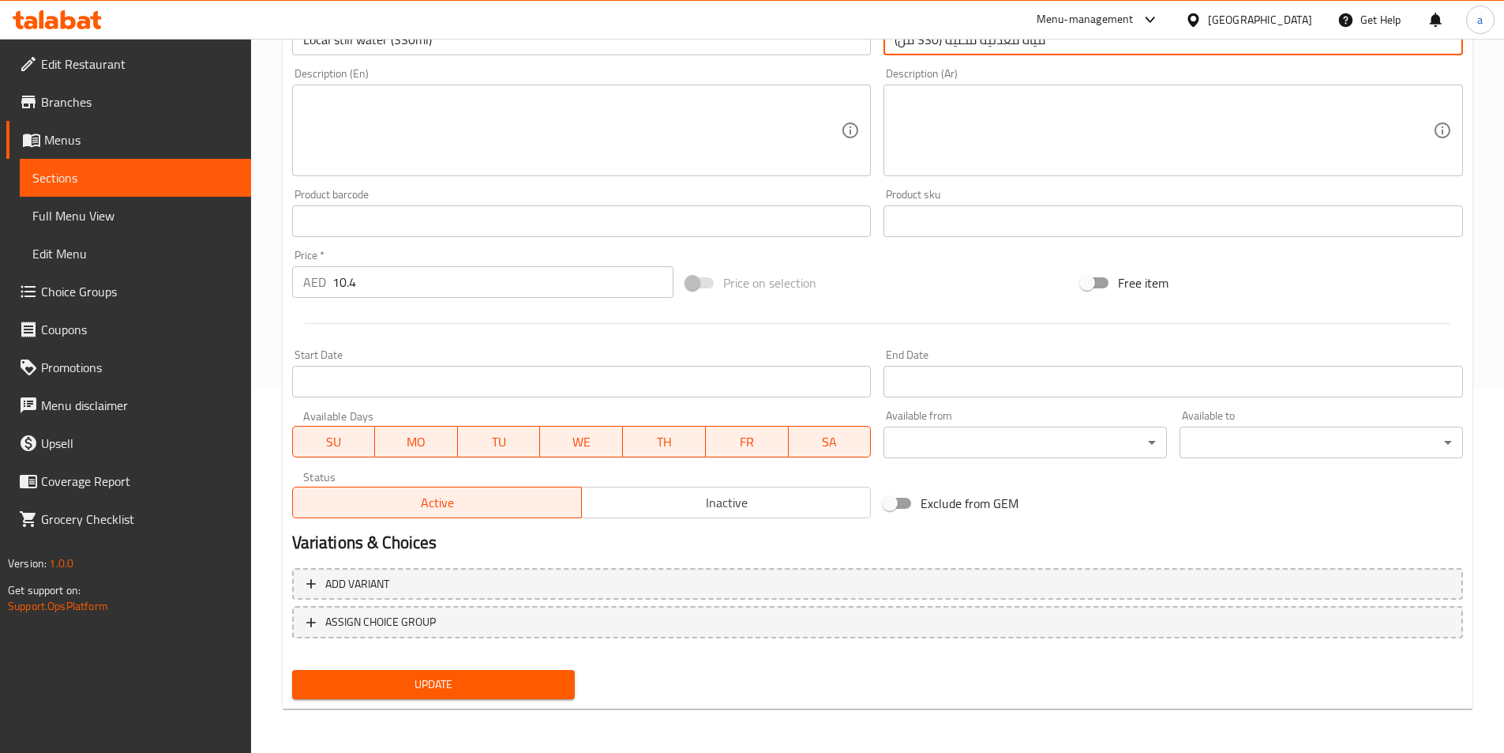
type input "مياه معدنية محلية (330 مل)"
click at [539, 680] on span "Update" at bounding box center [434, 684] width 258 height 20
drag, startPoint x: 84, startPoint y: 217, endPoint x: 41, endPoint y: 228, distance: 44.1
drag, startPoint x: 41, startPoint y: 228, endPoint x: 44, endPoint y: 201, distance: 27.0
click at [44, 201] on link "Full Menu View" at bounding box center [135, 216] width 231 height 38
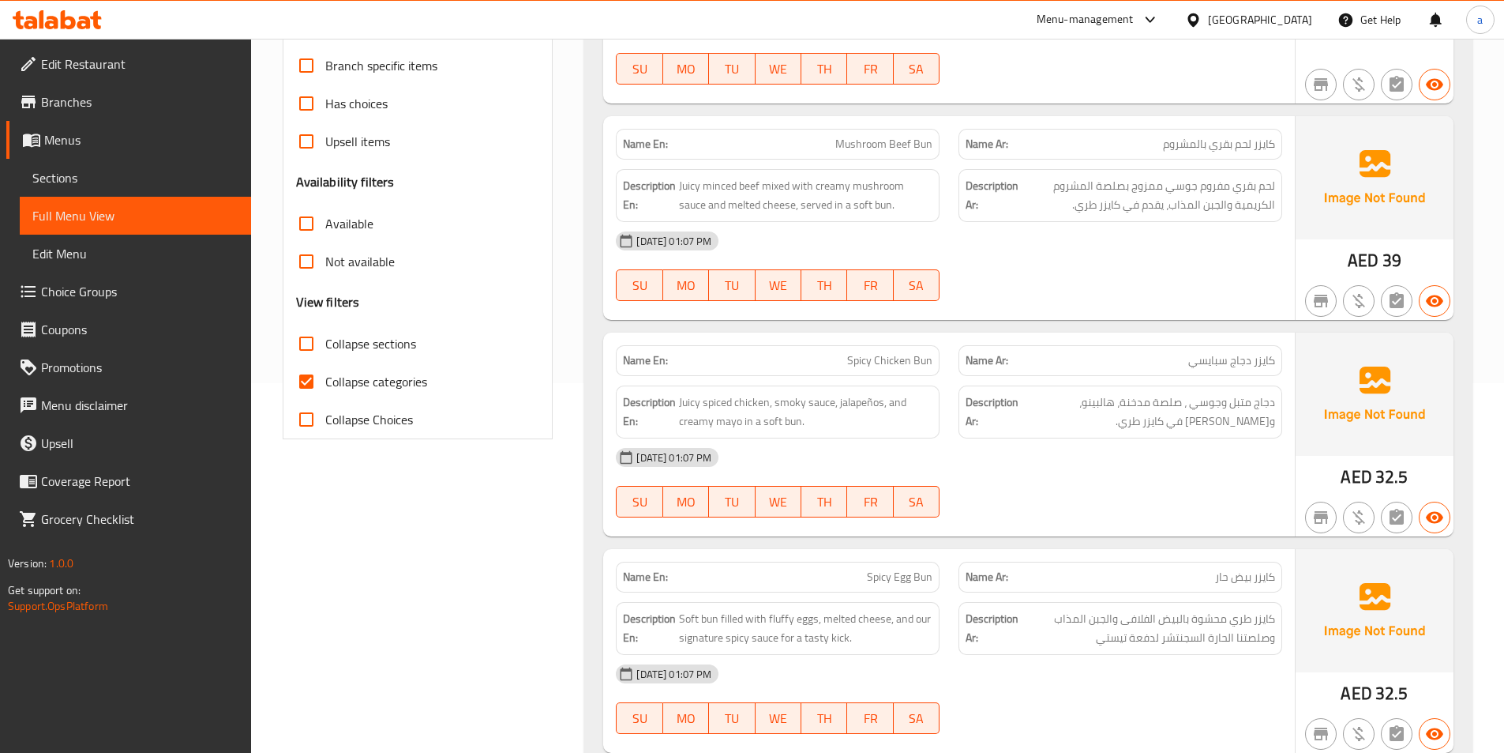
scroll to position [363, 0]
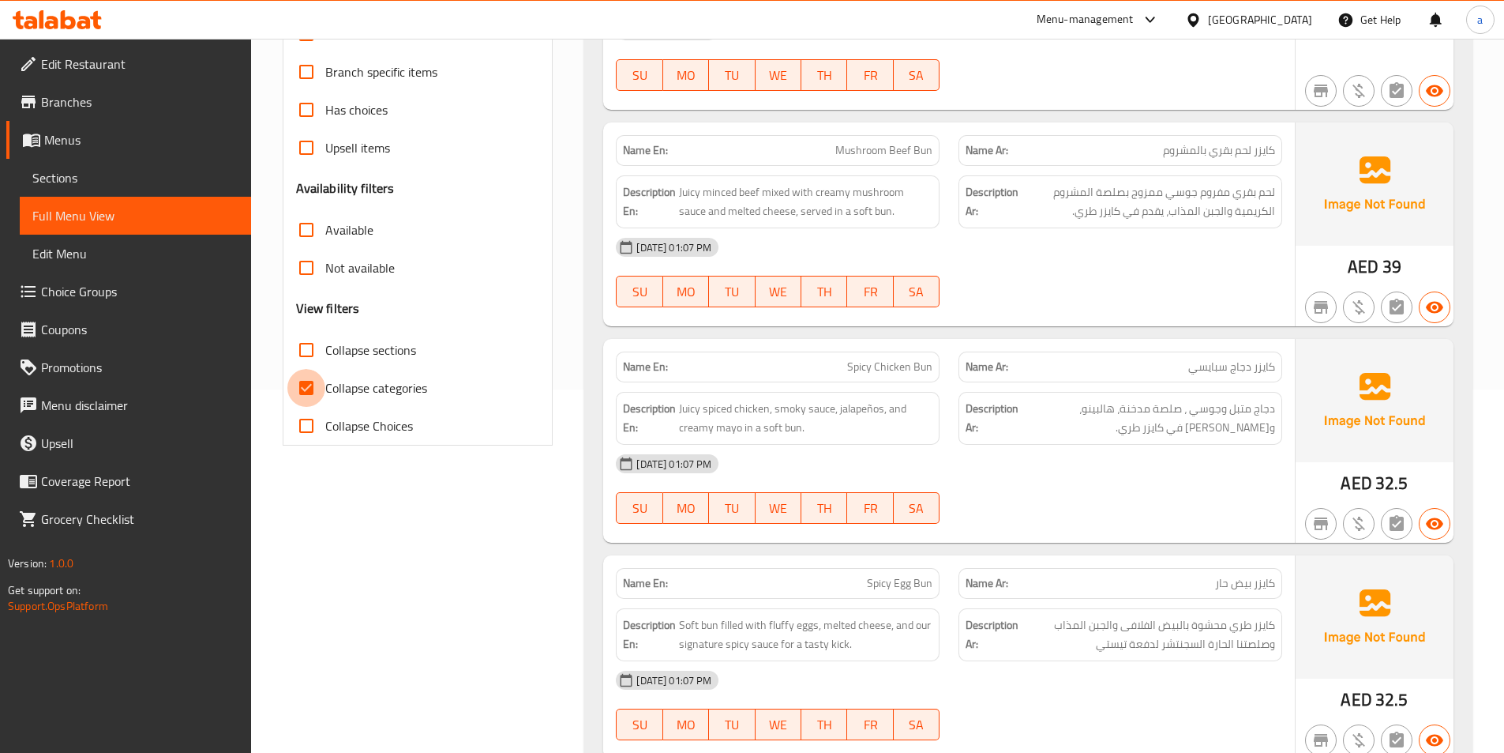
click at [301, 399] on input "Collapse categories" at bounding box center [306, 388] width 38 height 38
checkbox input "false"
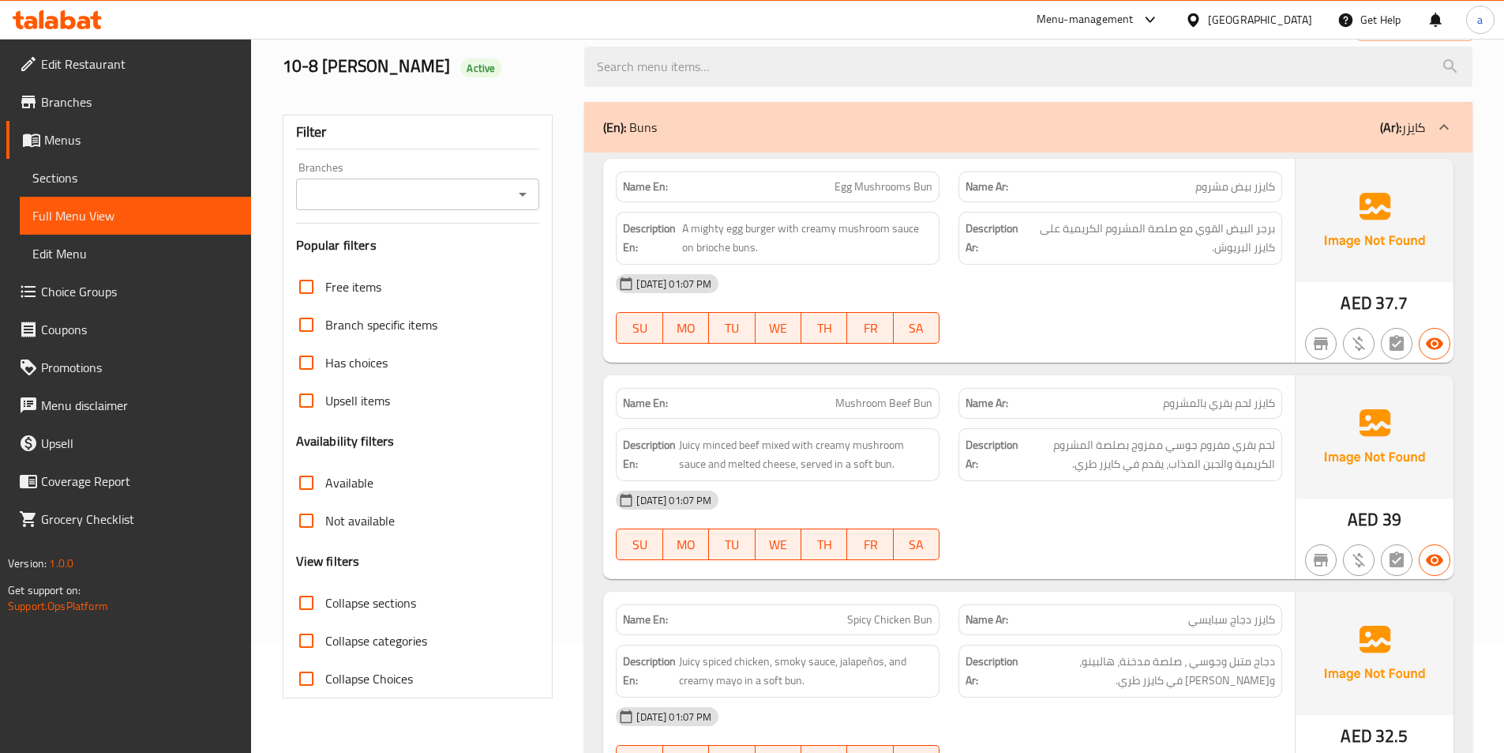
scroll to position [0, 0]
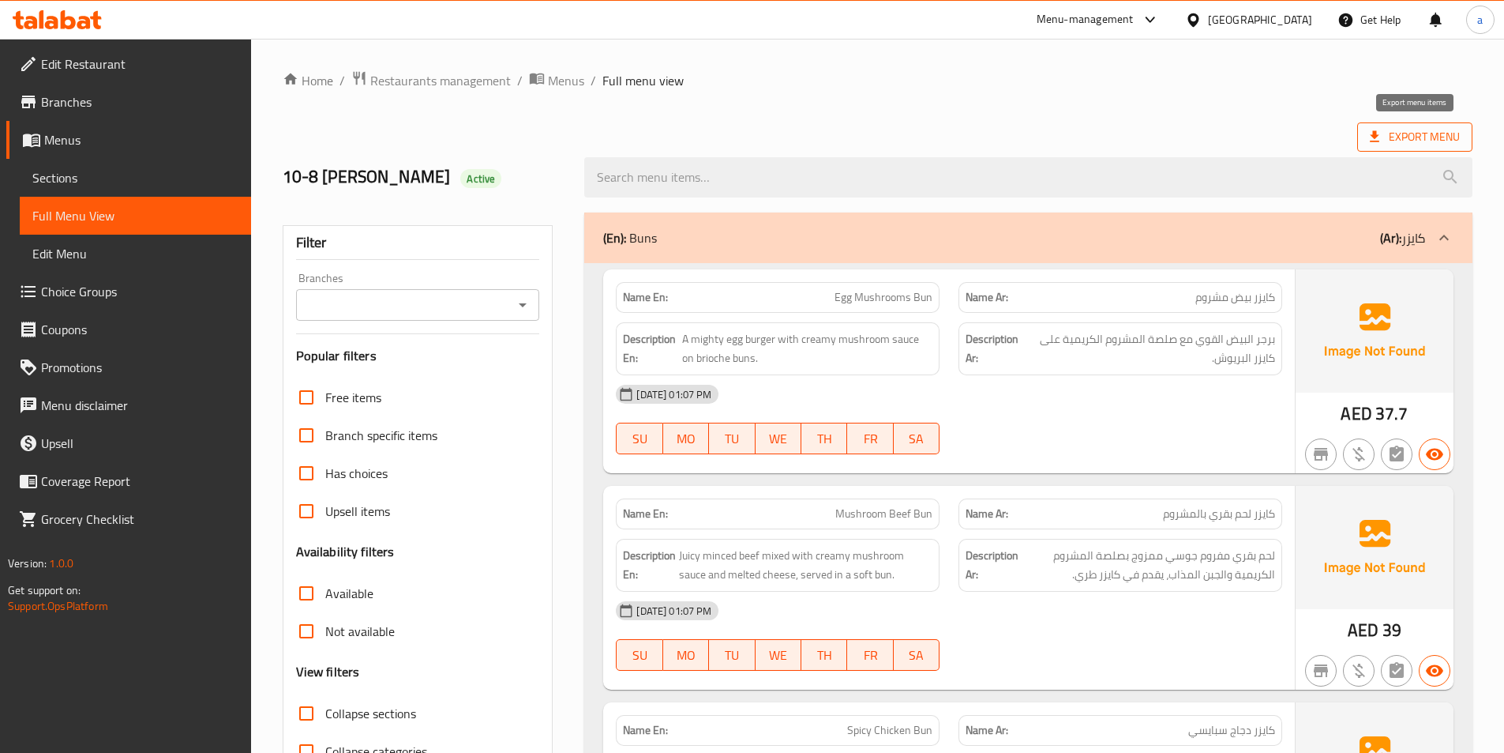
click at [1372, 148] on span "Export Menu" at bounding box center [1415, 136] width 115 height 29
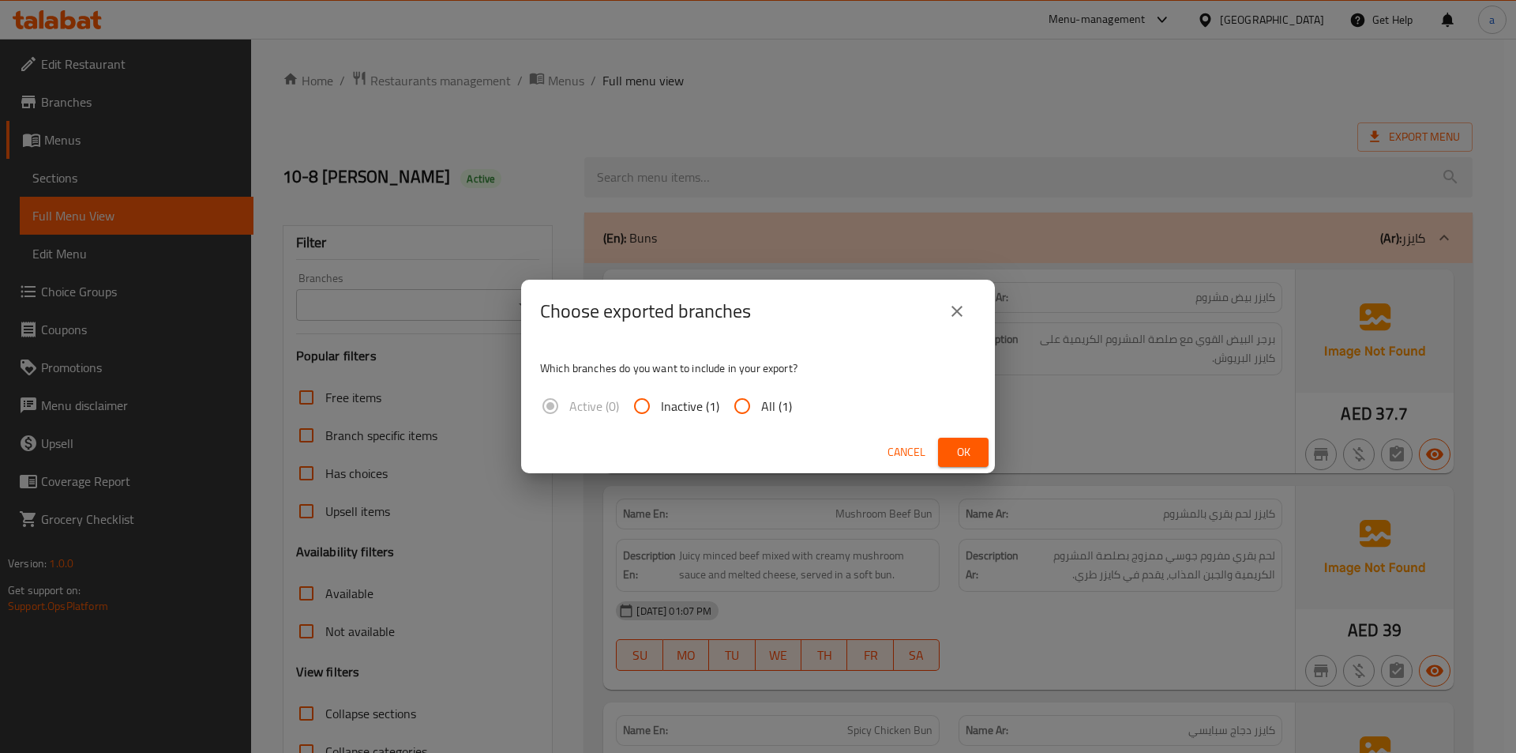
click at [767, 405] on span "All (1)" at bounding box center [776, 405] width 31 height 19
click at [761, 405] on input "All (1)" at bounding box center [742, 406] width 38 height 38
radio input "true"
click at [959, 456] on span "Ok" at bounding box center [963, 452] width 25 height 20
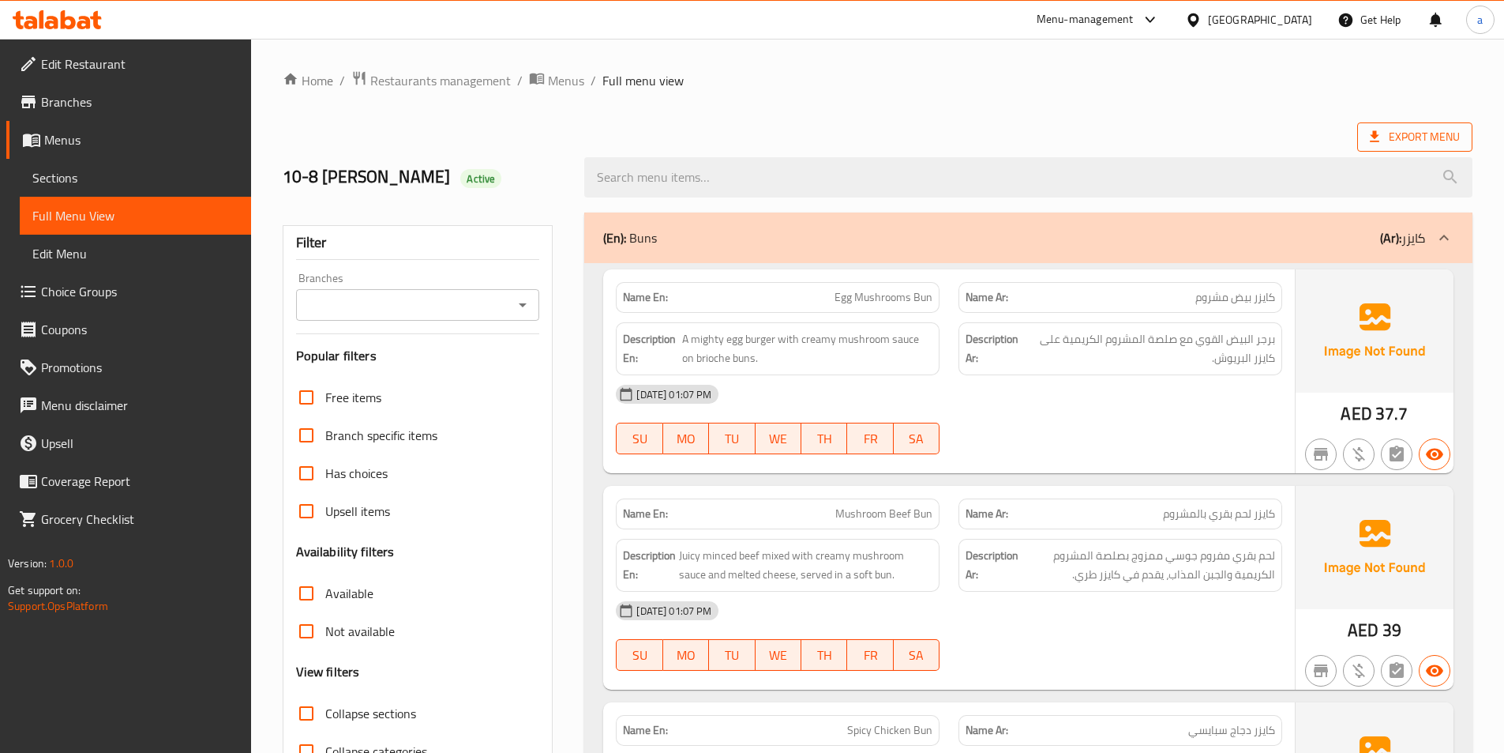
click at [1394, 138] on span "Export Menu" at bounding box center [1415, 137] width 90 height 20
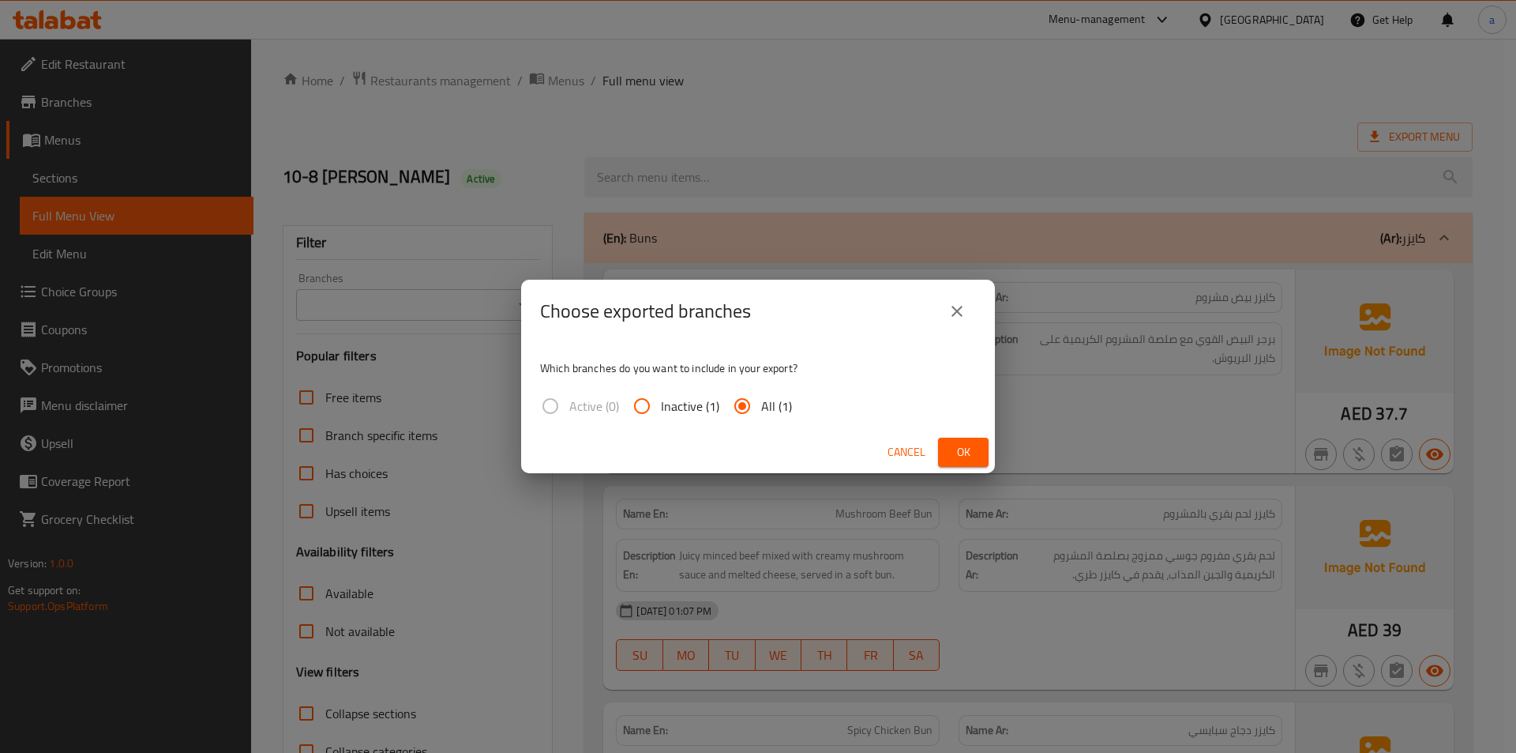
click at [956, 306] on icon "close" at bounding box center [957, 311] width 19 height 19
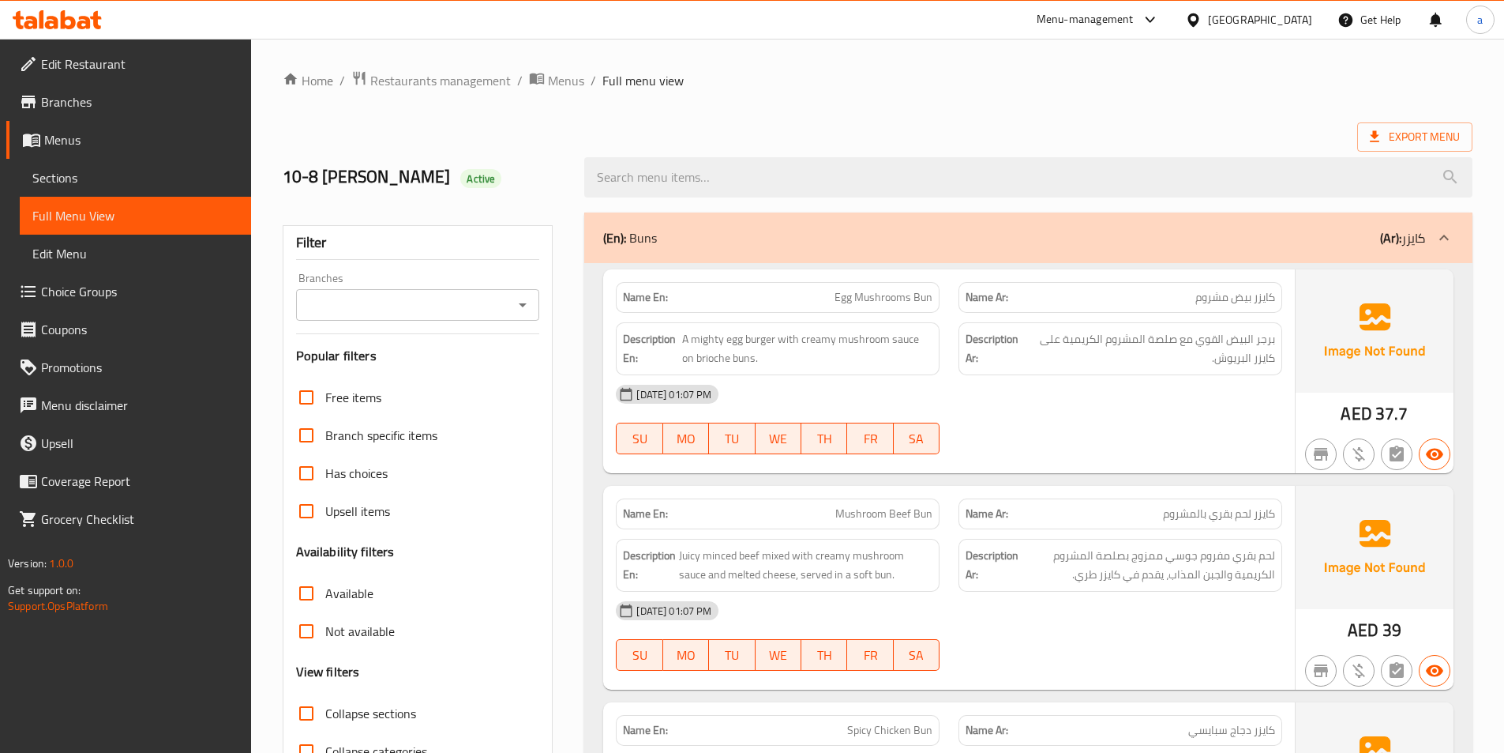
click at [152, 57] on span "Edit Restaurant" at bounding box center [139, 63] width 197 height 19
